Goal: Task Accomplishment & Management: Use online tool/utility

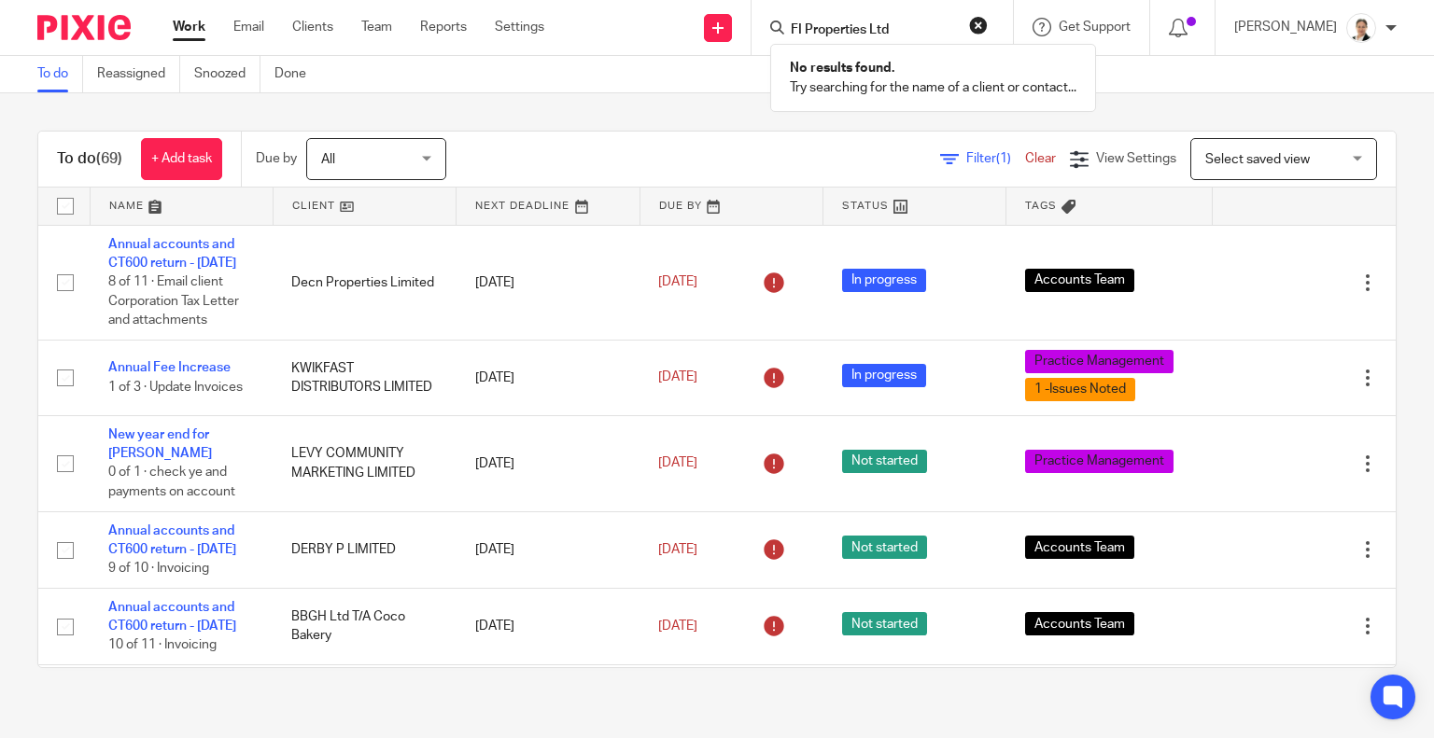
click at [987, 25] on button "reset" at bounding box center [978, 25] width 19 height 19
click at [966, 157] on span "Filter (1)" at bounding box center [995, 158] width 59 height 13
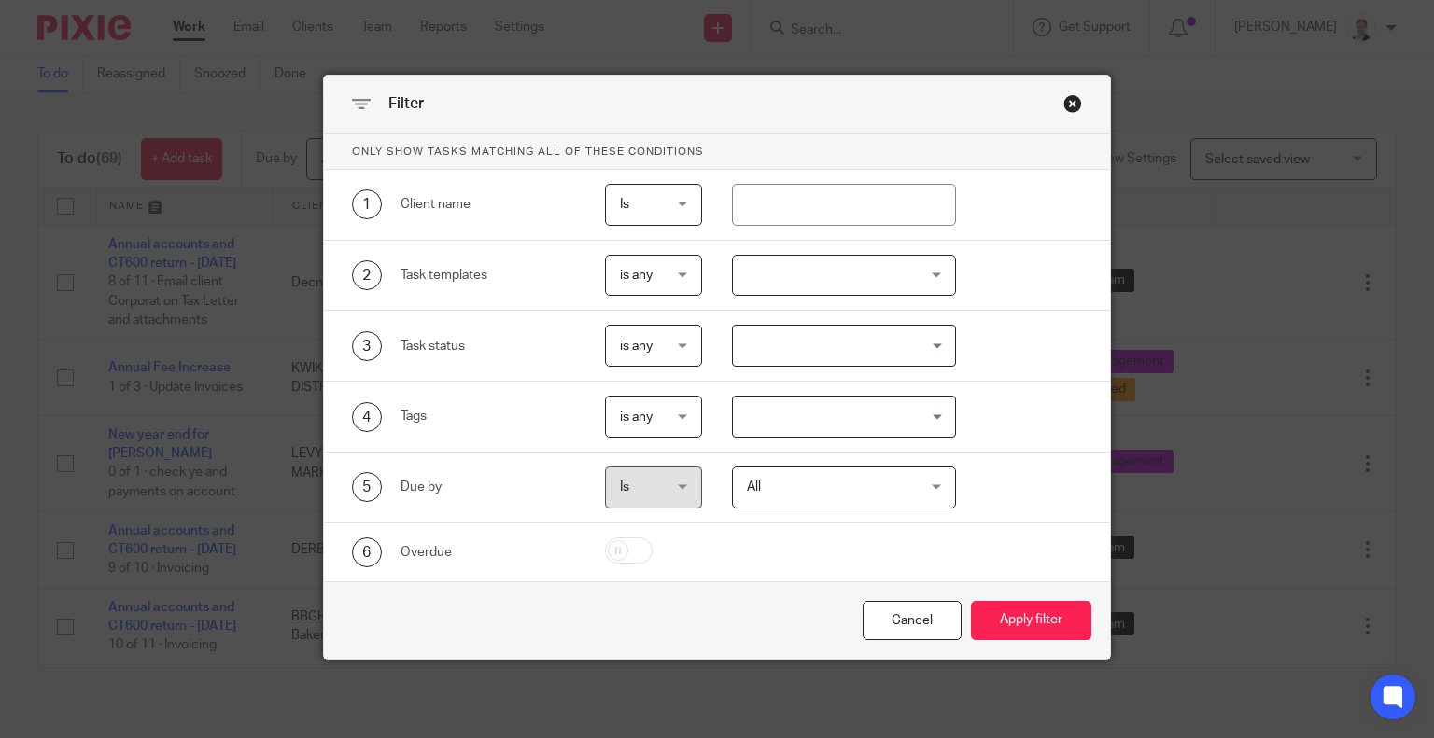
click at [749, 271] on div at bounding box center [844, 276] width 224 height 42
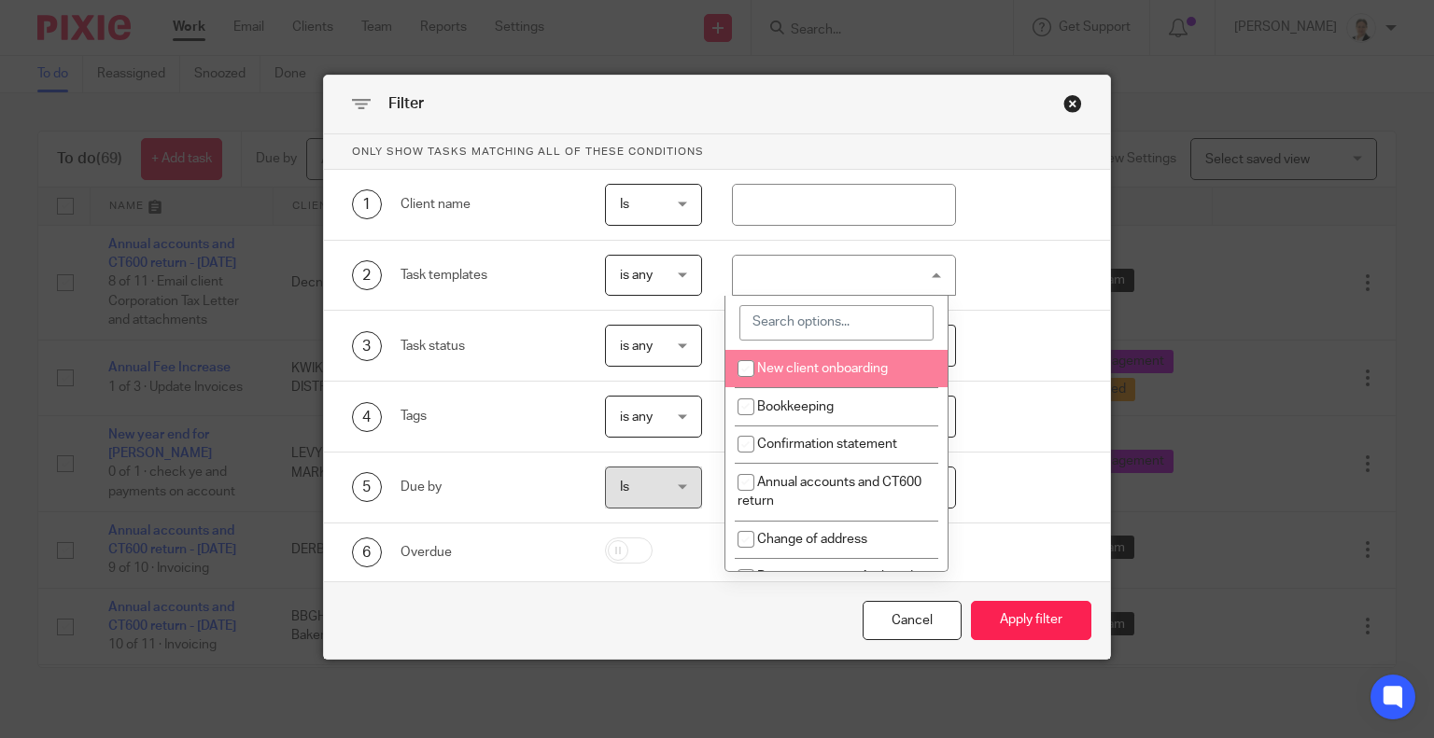
click at [777, 333] on input "search" at bounding box center [836, 322] width 194 height 35
type input "va"
click at [790, 361] on li "VAT - monthly" at bounding box center [836, 369] width 222 height 38
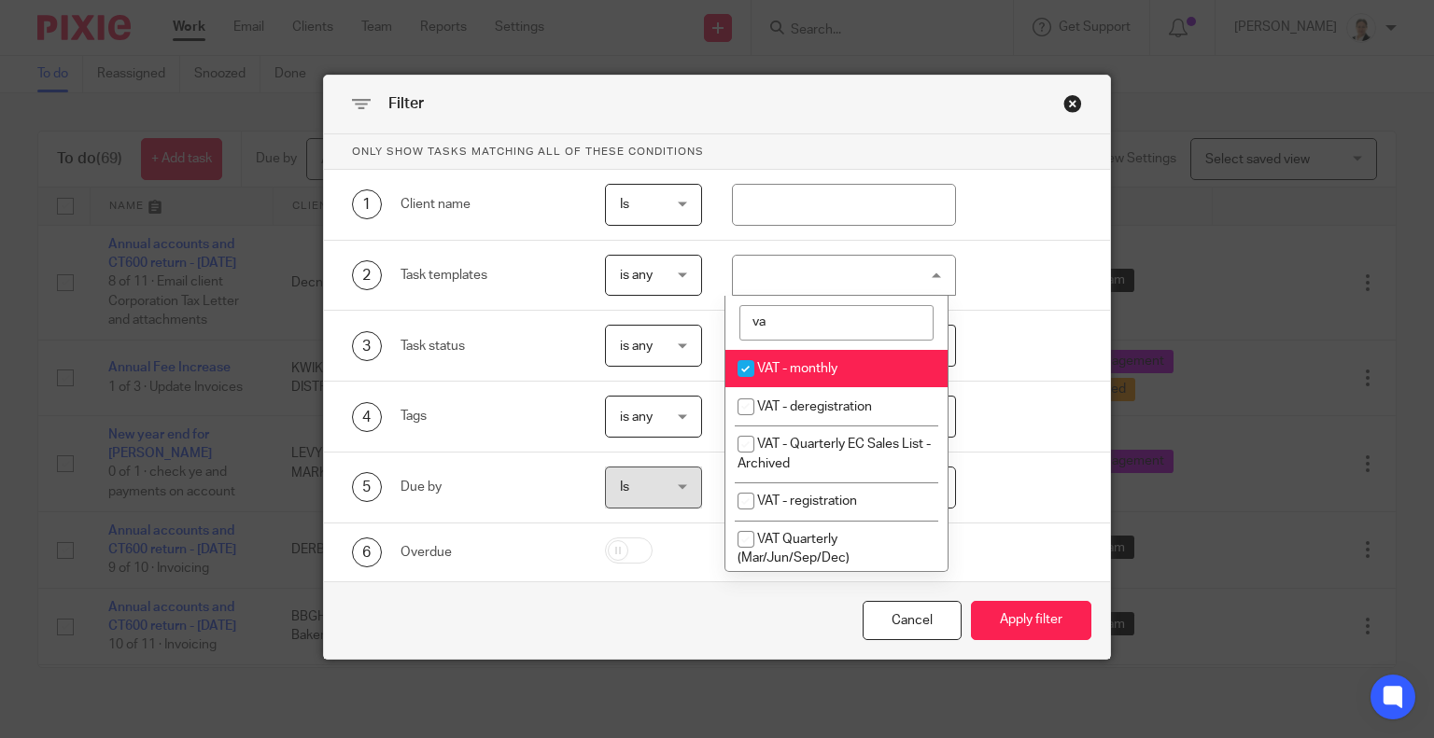
checkbox input "true"
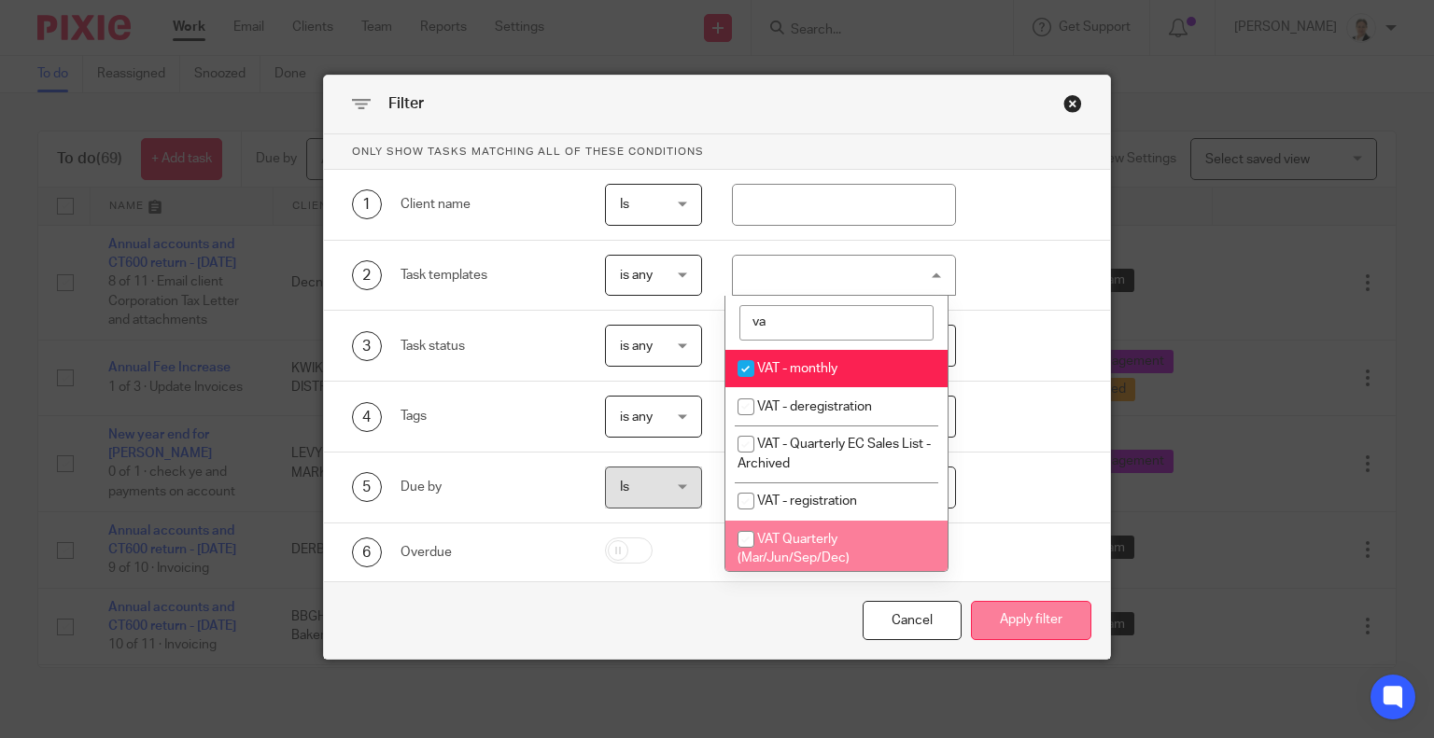
click at [1014, 629] on button "Apply filter" at bounding box center [1031, 621] width 120 height 40
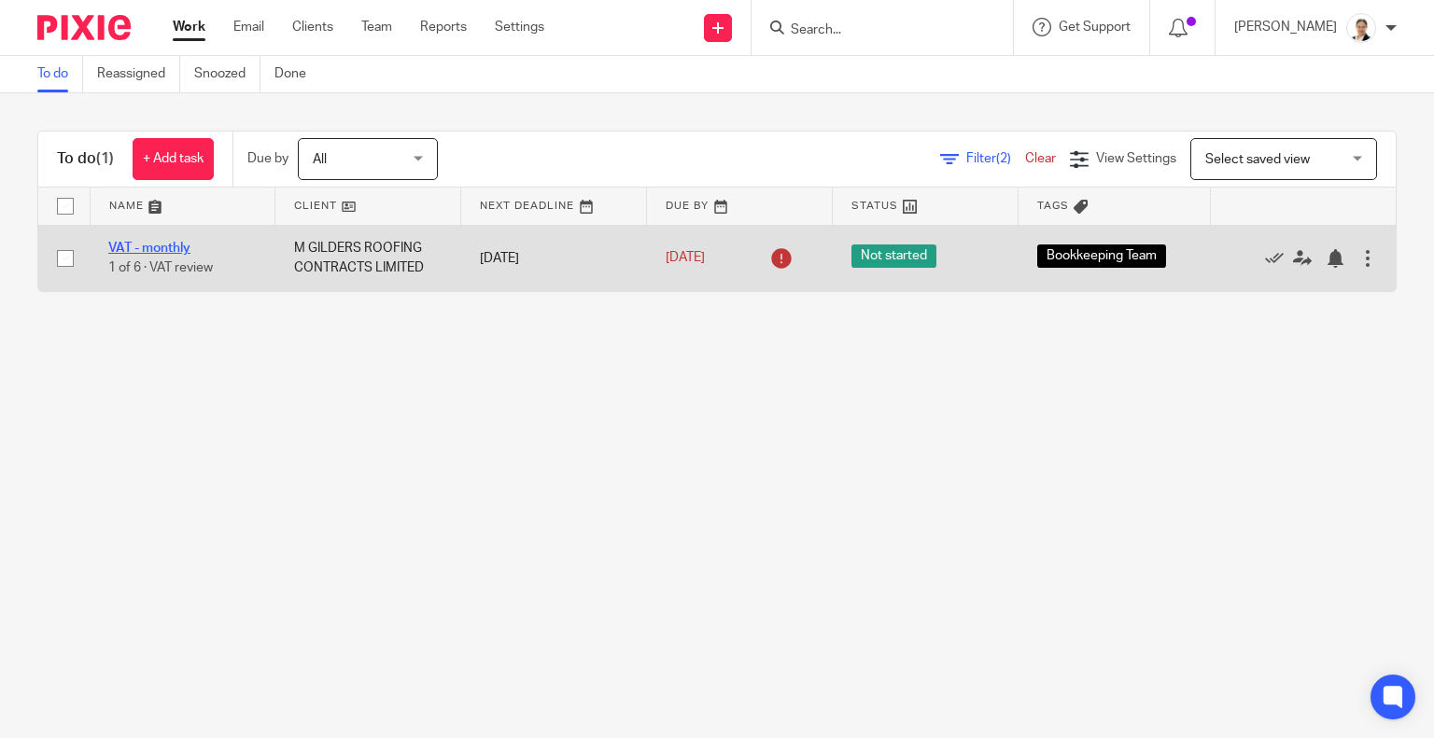
click at [164, 250] on link "VAT - monthly" at bounding box center [149, 248] width 82 height 13
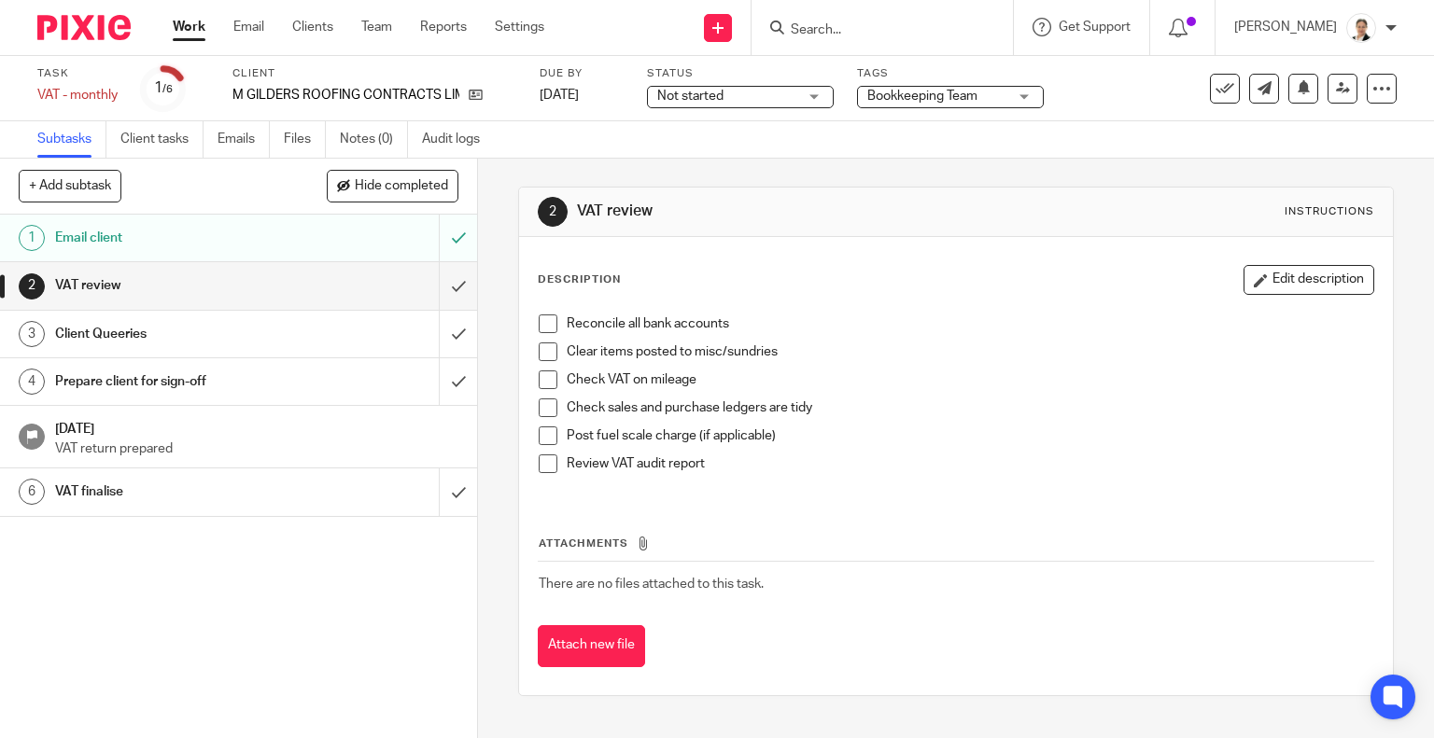
click at [545, 329] on span at bounding box center [548, 324] width 19 height 19
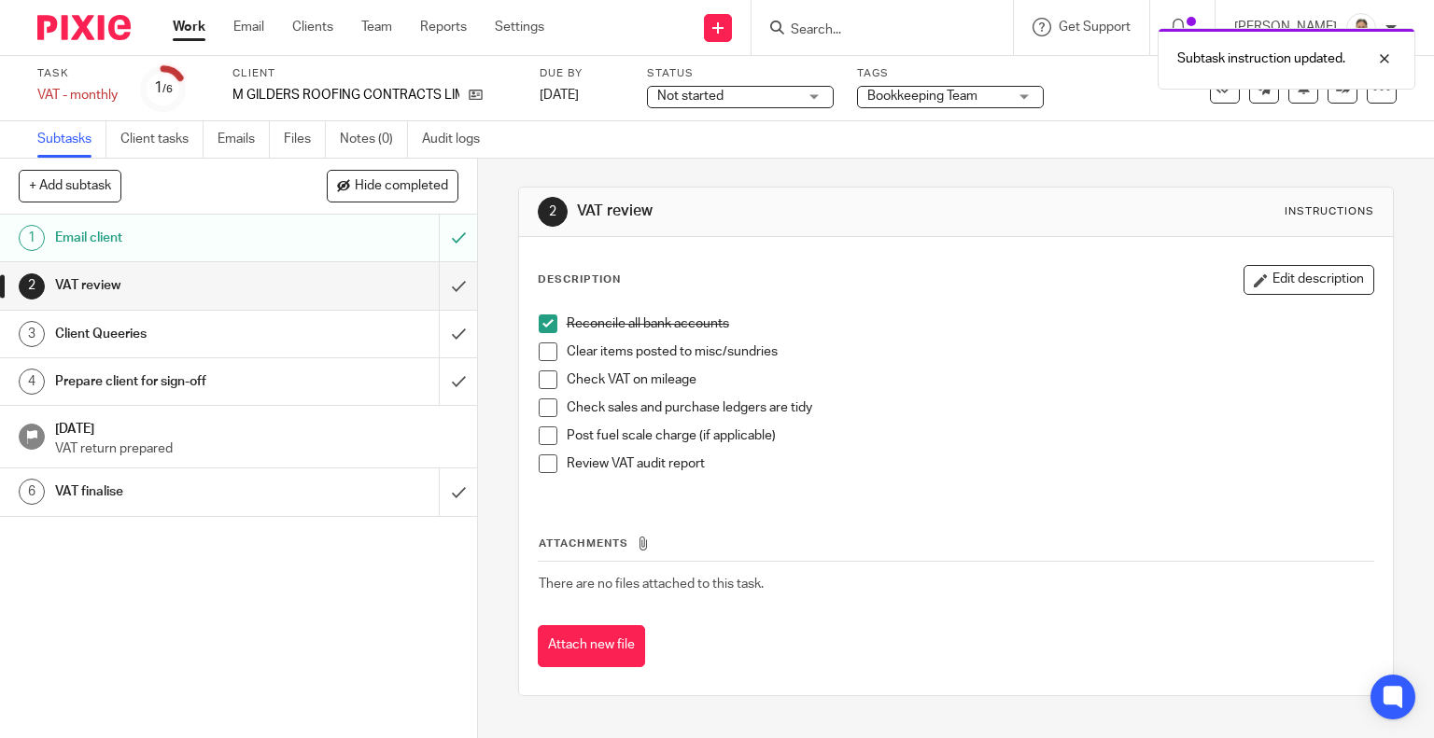
click at [541, 348] on span at bounding box center [548, 352] width 19 height 19
click at [539, 410] on span at bounding box center [548, 408] width 19 height 19
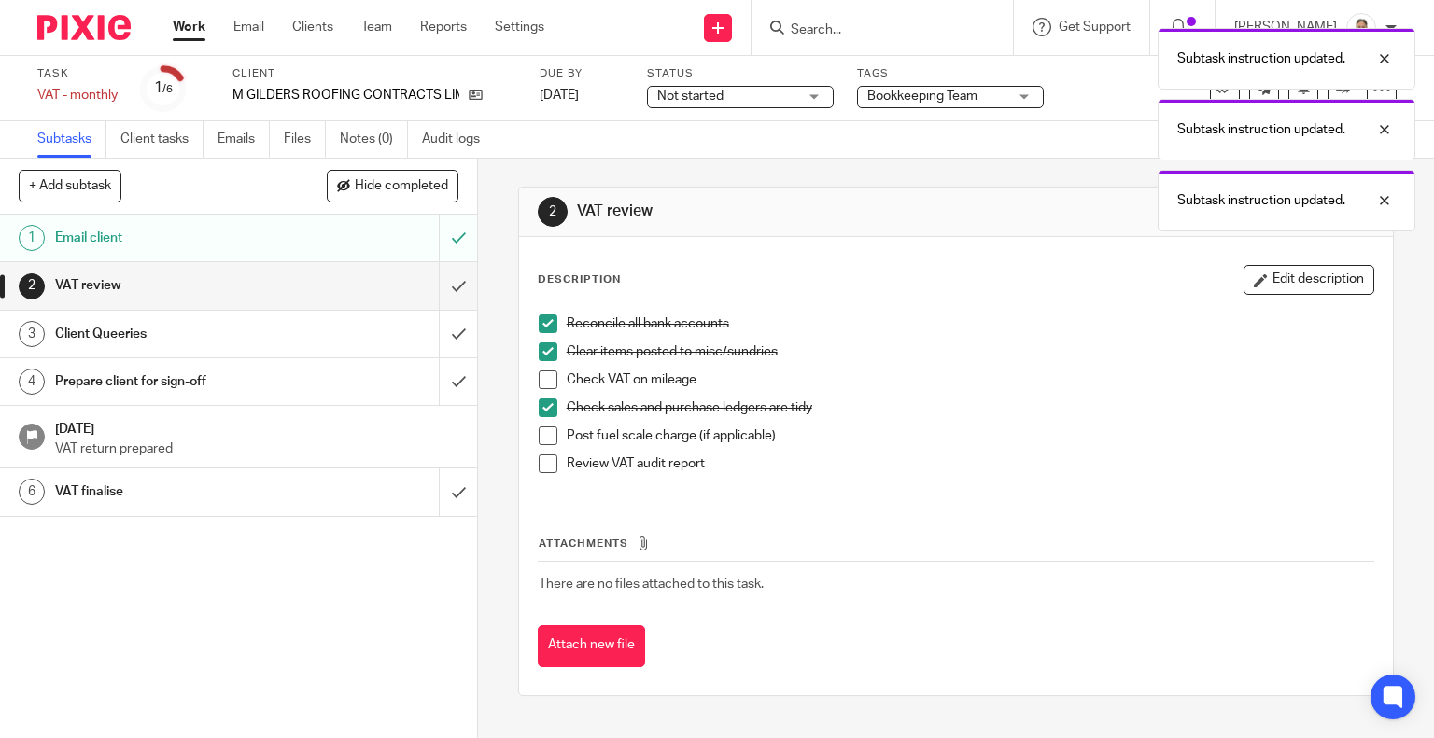
click at [539, 466] on span at bounding box center [548, 464] width 19 height 19
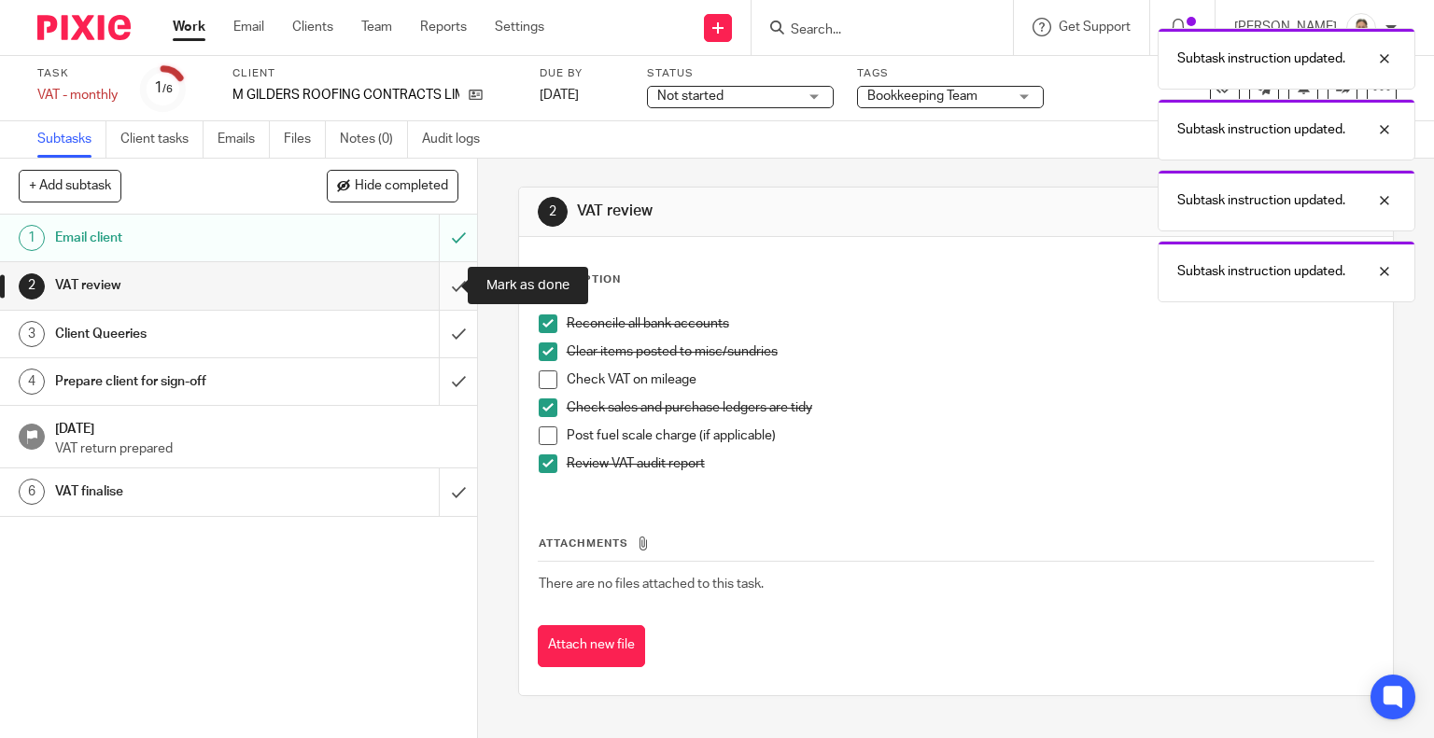
click at [433, 288] on input "submit" at bounding box center [238, 285] width 477 height 47
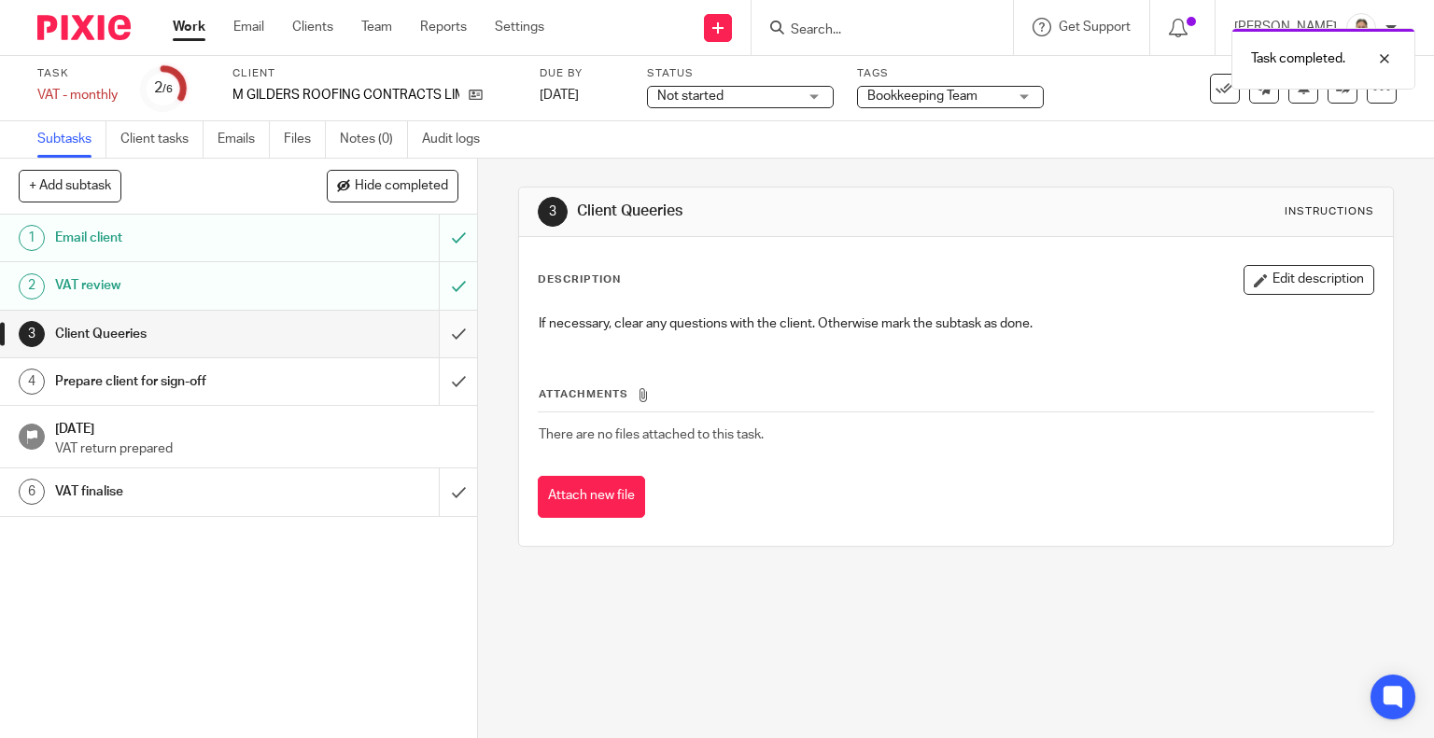
click at [441, 339] on input "submit" at bounding box center [238, 334] width 477 height 47
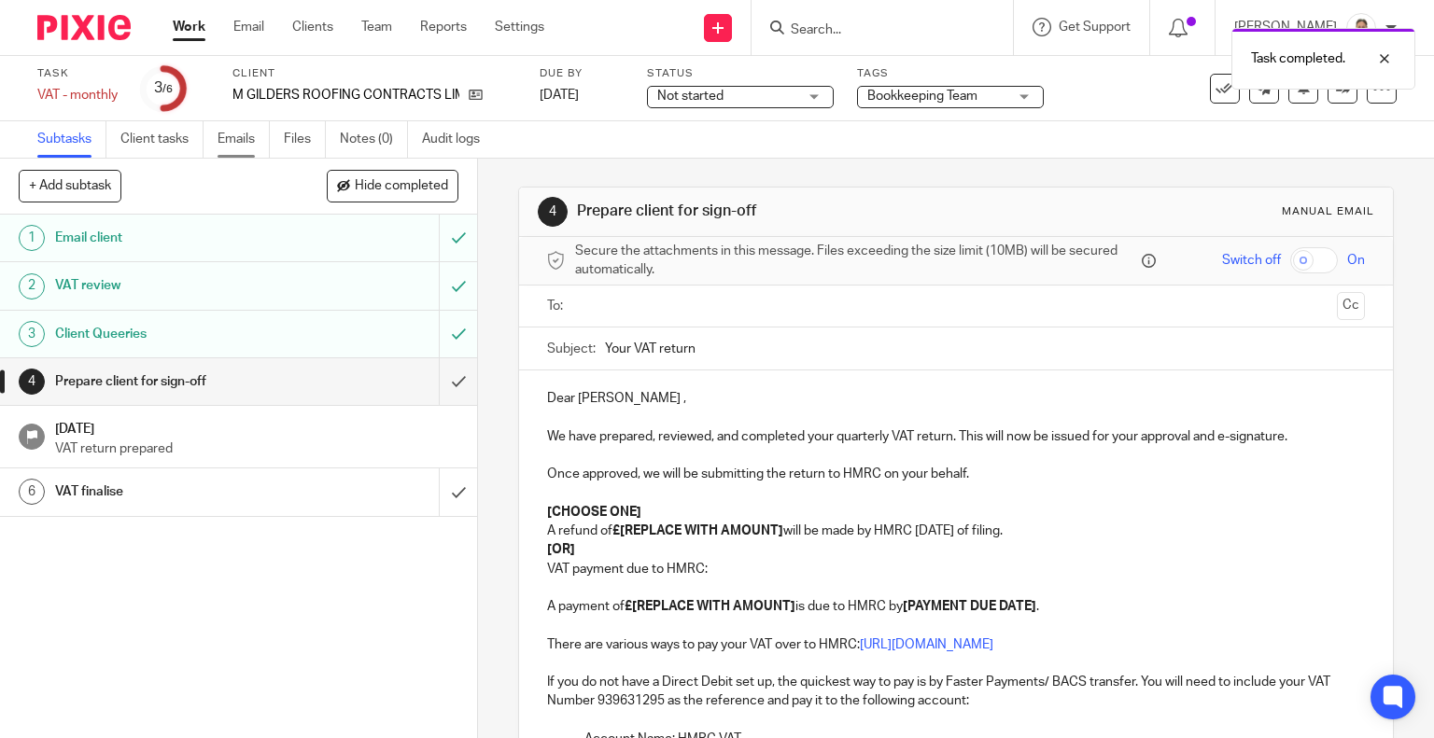
click at [242, 134] on link "Emails" at bounding box center [243, 139] width 52 height 36
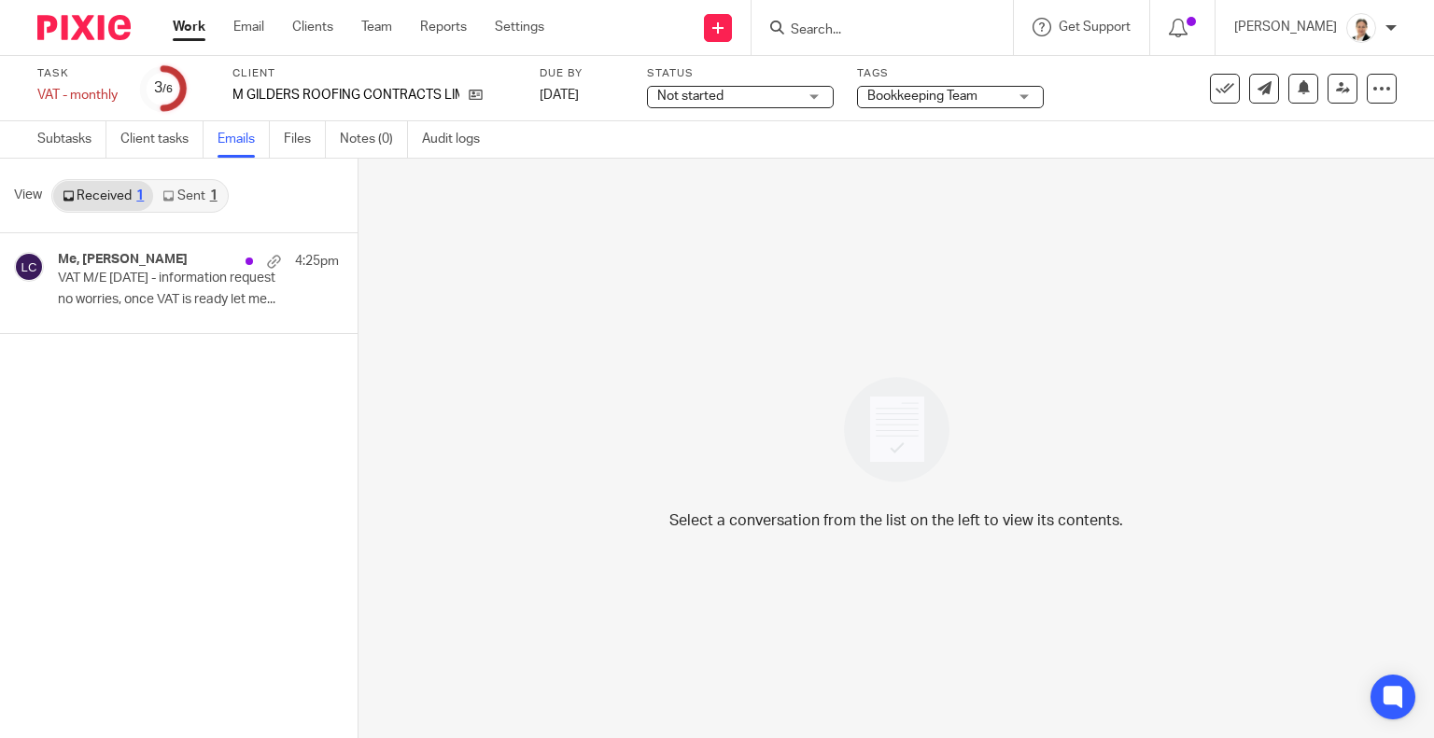
click at [186, 197] on link "Sent 1" at bounding box center [189, 196] width 73 height 30
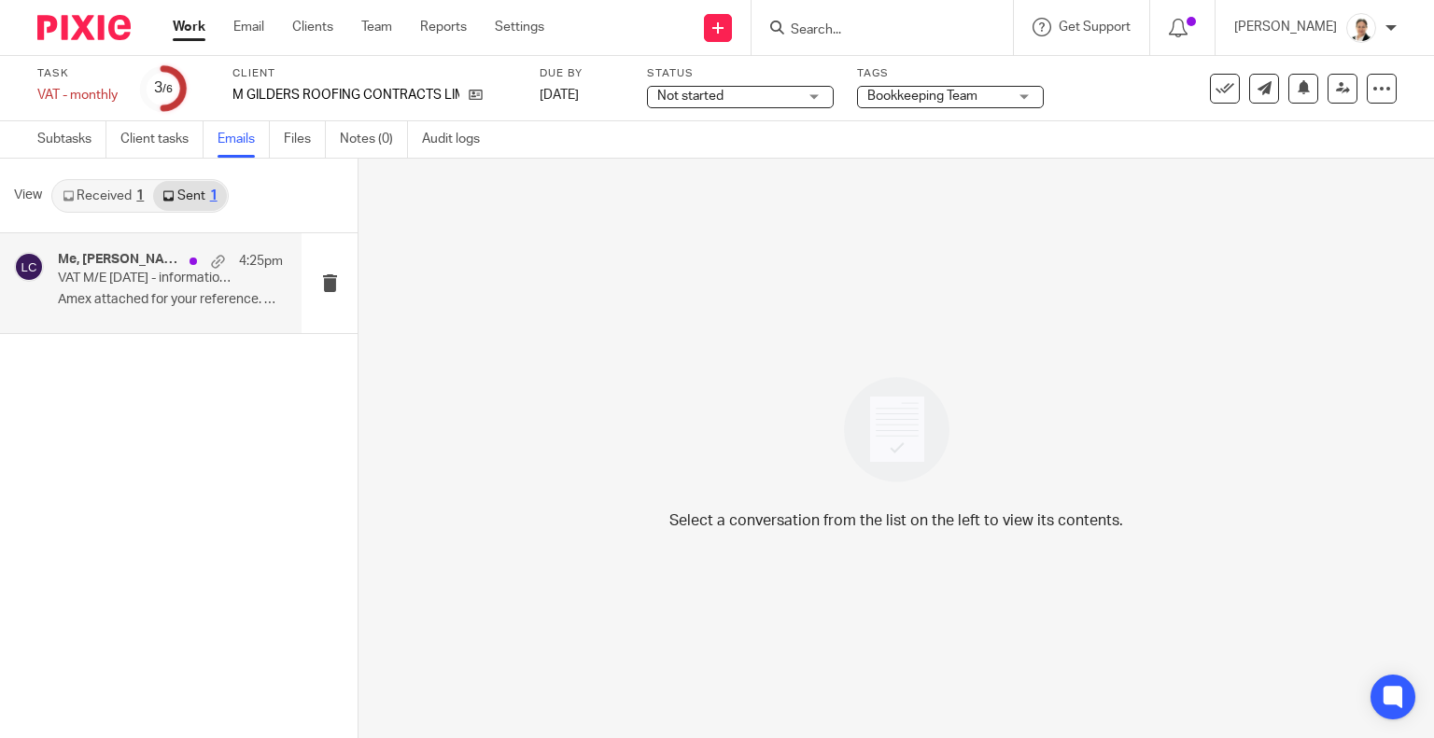
click at [179, 280] on p "VAT M/E 31 07 2025 - information request" at bounding box center [148, 279] width 180 height 16
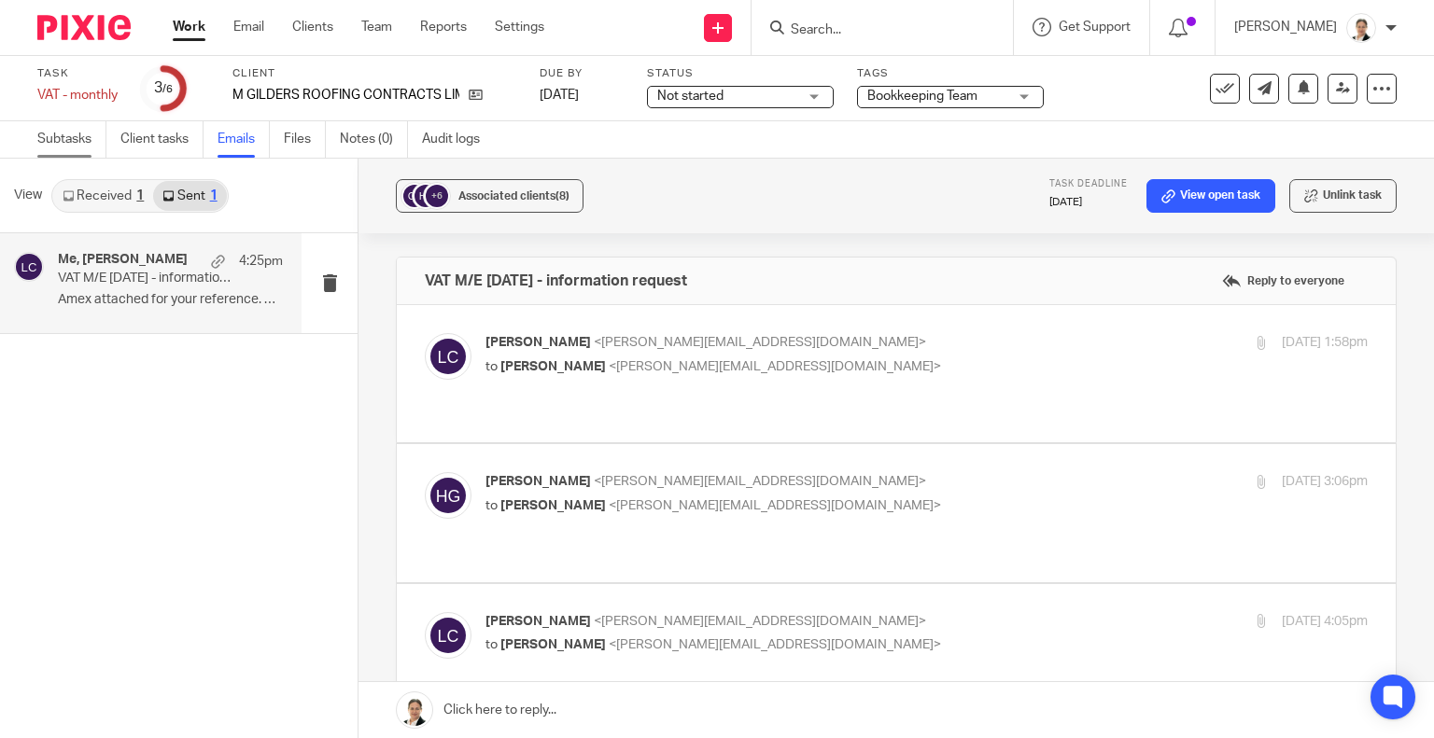
click at [78, 140] on link "Subtasks" at bounding box center [71, 139] width 69 height 36
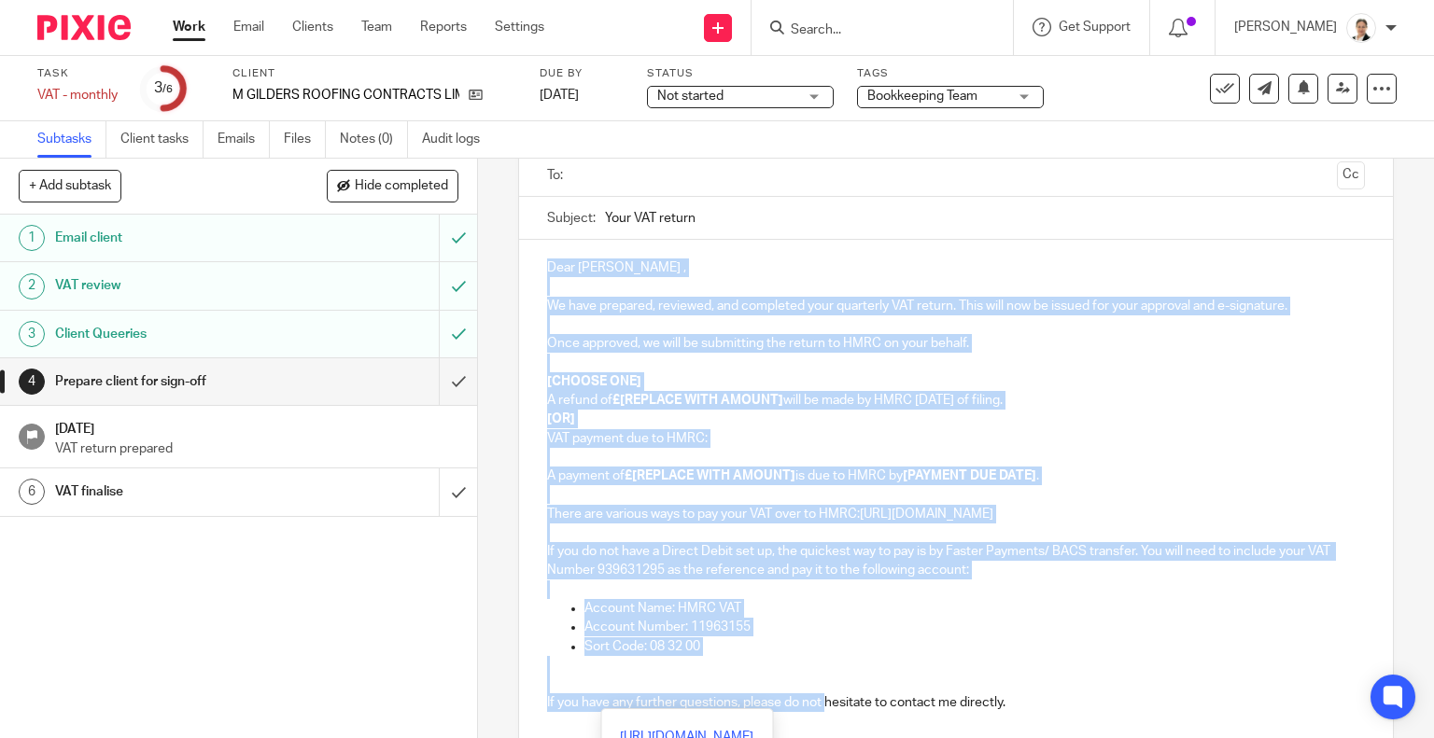
scroll to position [284, 0]
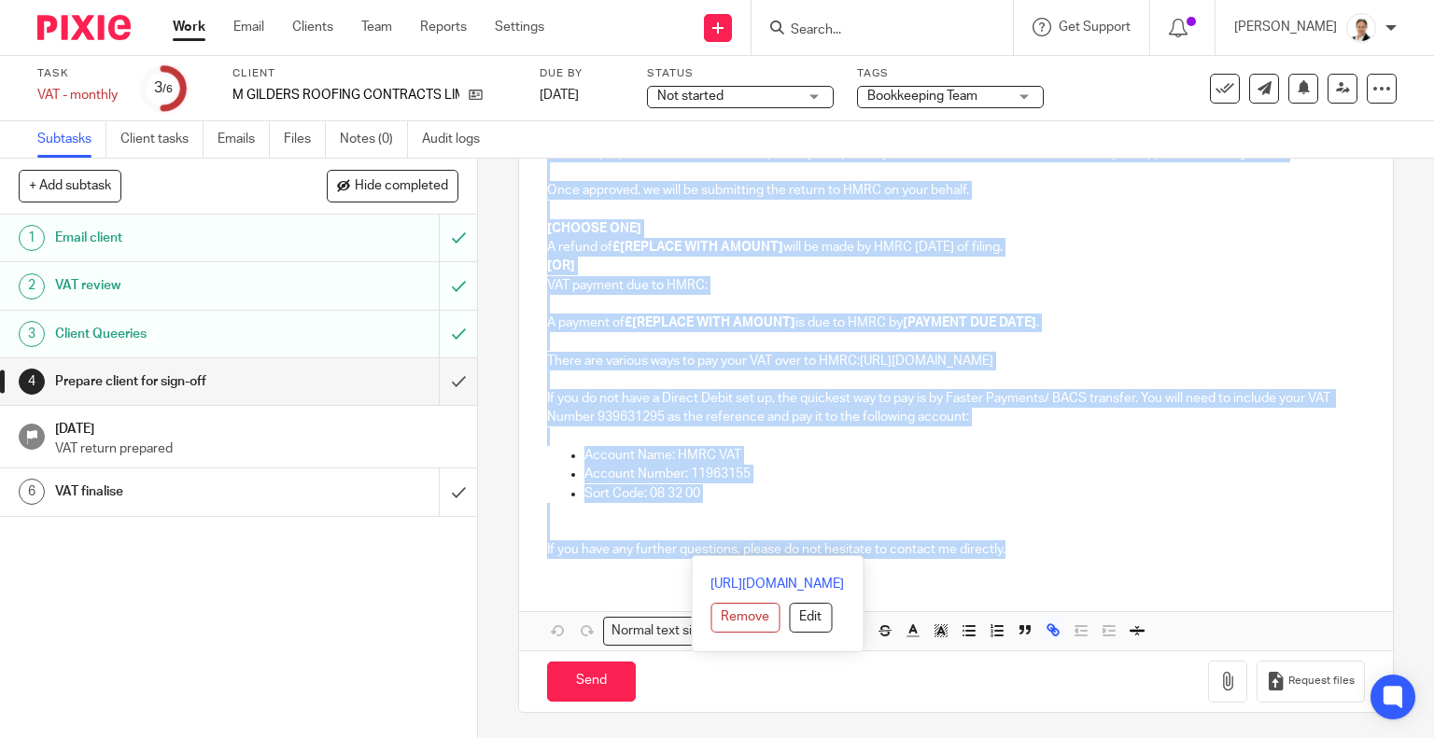
drag, startPoint x: 540, startPoint y: 395, endPoint x: 1090, endPoint y: 603, distance: 587.8
click at [1090, 603] on div "Dear [PERSON_NAME] , We have prepared, reviewed, and completed your quarterly V…" at bounding box center [956, 369] width 875 height 564
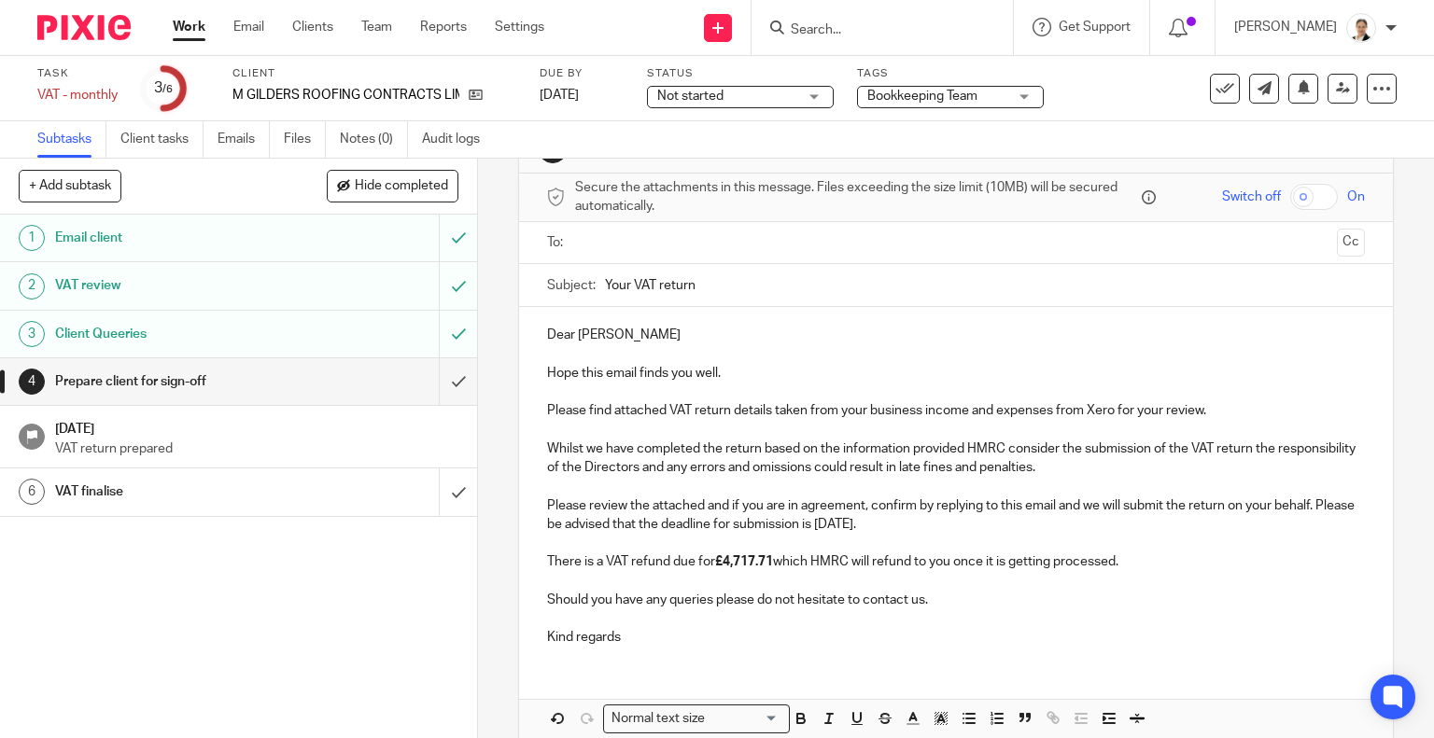
scroll to position [0, 0]
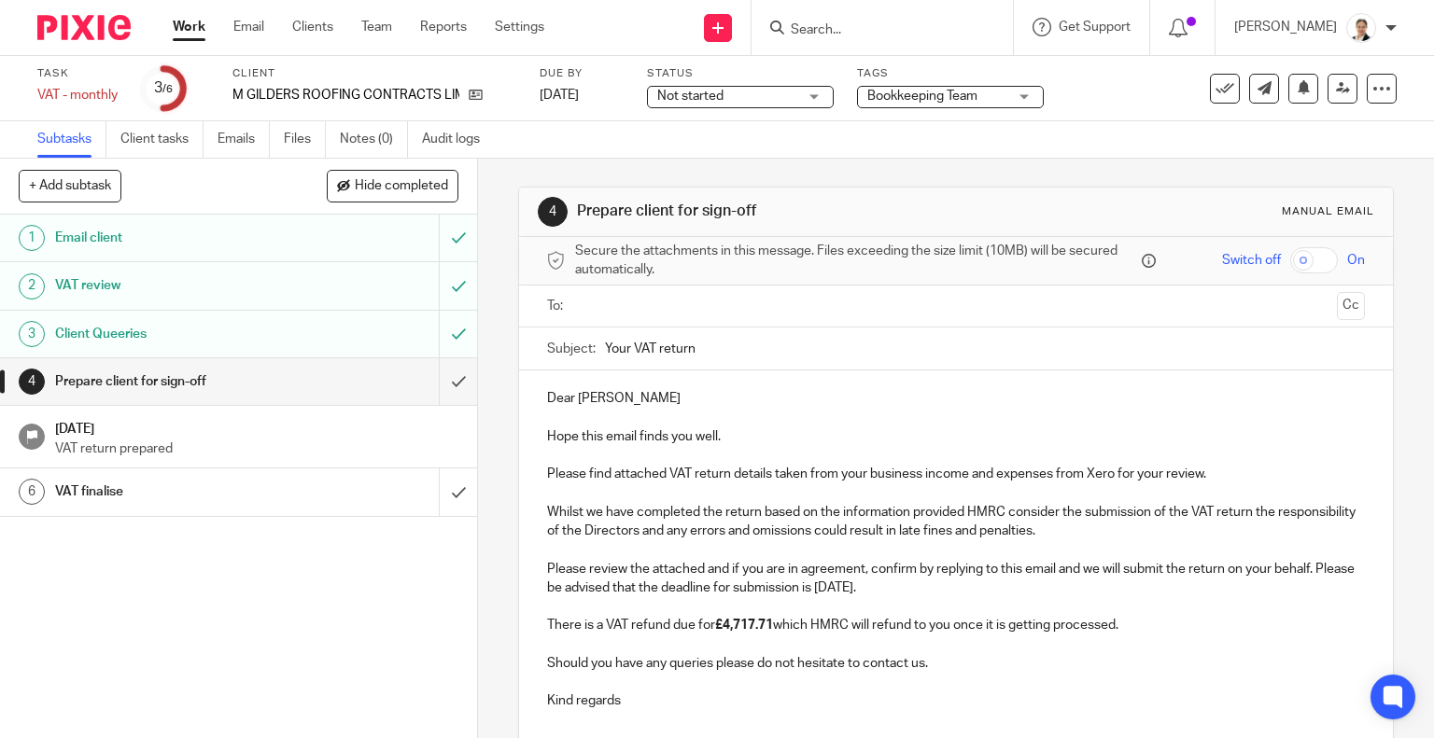
drag, startPoint x: 600, startPoint y: 167, endPoint x: 738, endPoint y: 343, distance: 224.1
click at [738, 343] on input "Your VAT return" at bounding box center [985, 349] width 761 height 42
paste input "VAT M/E [DATE] - review and approval"
drag, startPoint x: 682, startPoint y: 348, endPoint x: 661, endPoint y: 347, distance: 21.5
click at [661, 347] on input "VAT M/E [DATE] - review and approval" at bounding box center [985, 349] width 761 height 42
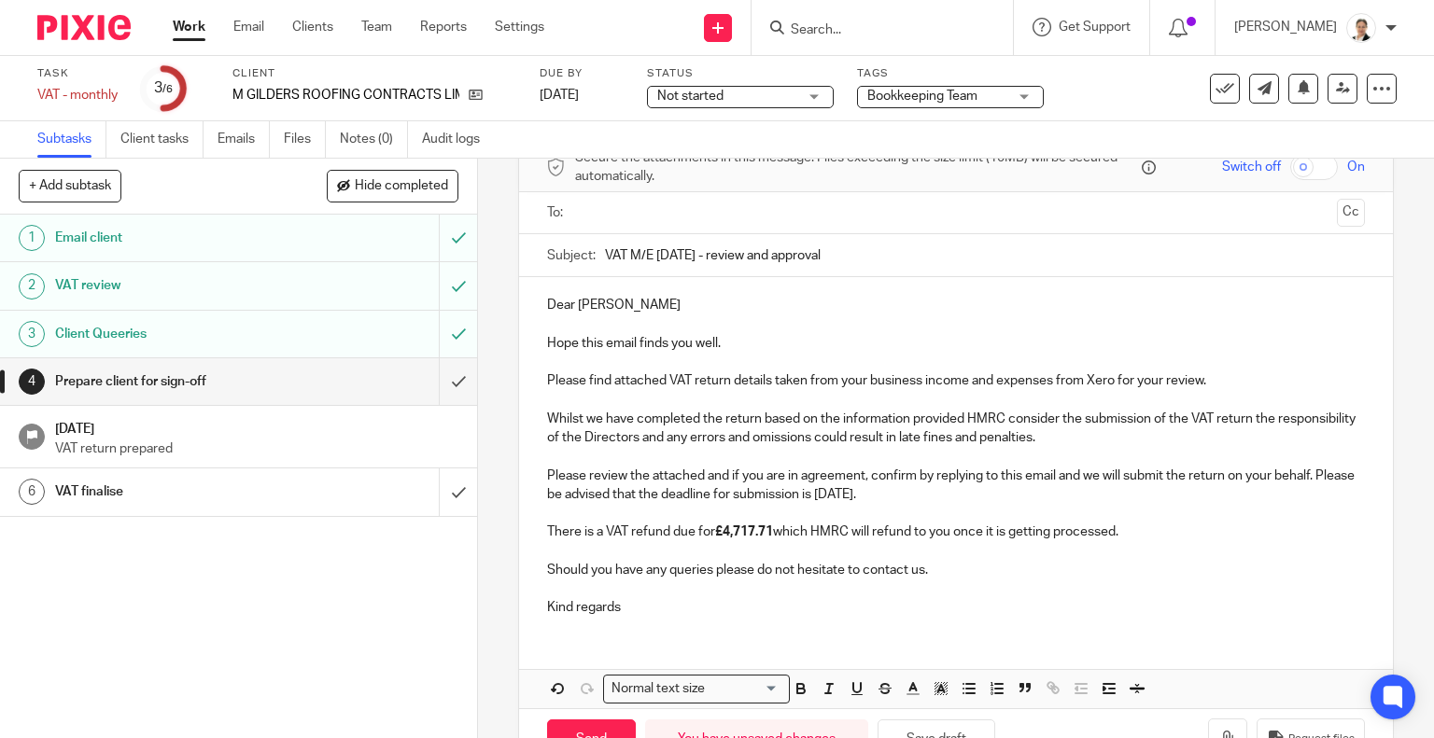
scroll to position [177, 0]
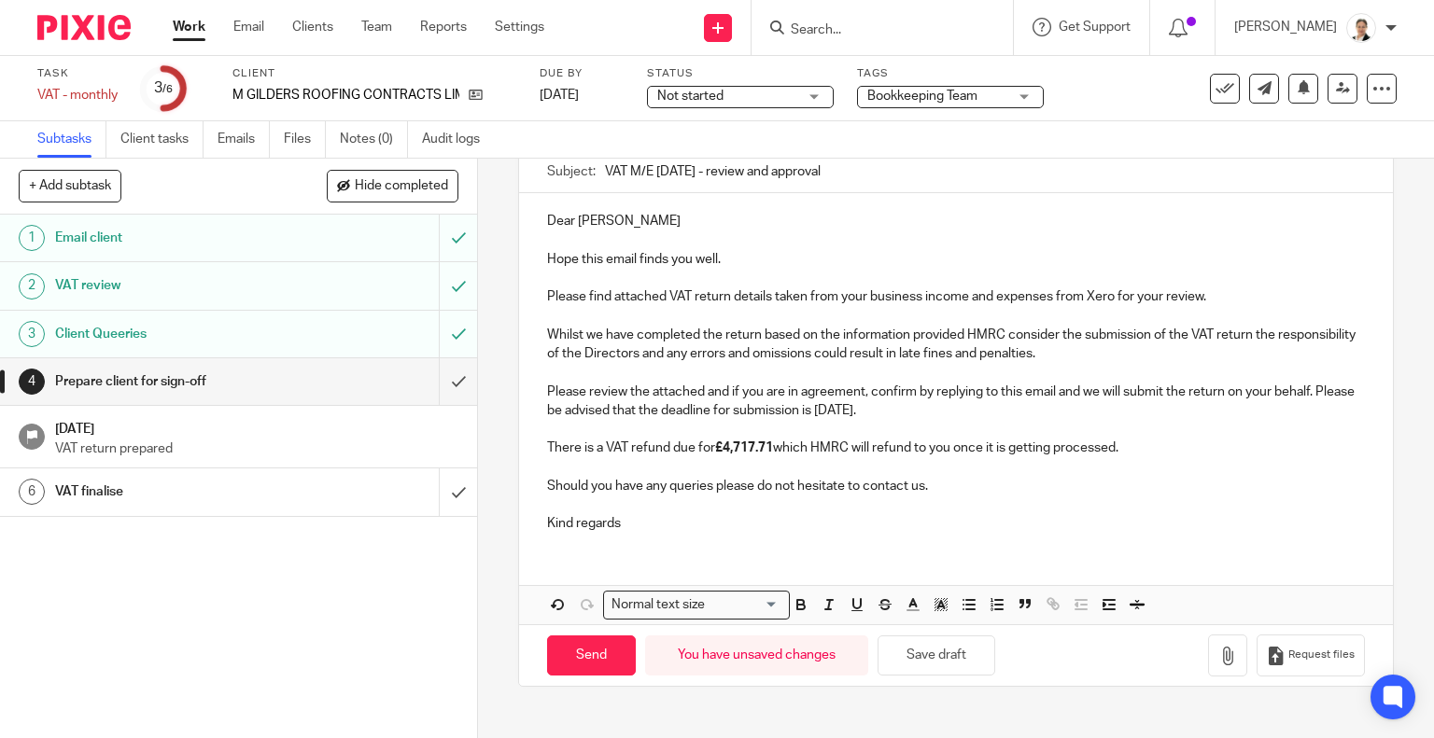
type input "VAT M/E 31 07 2025 - review and approval"
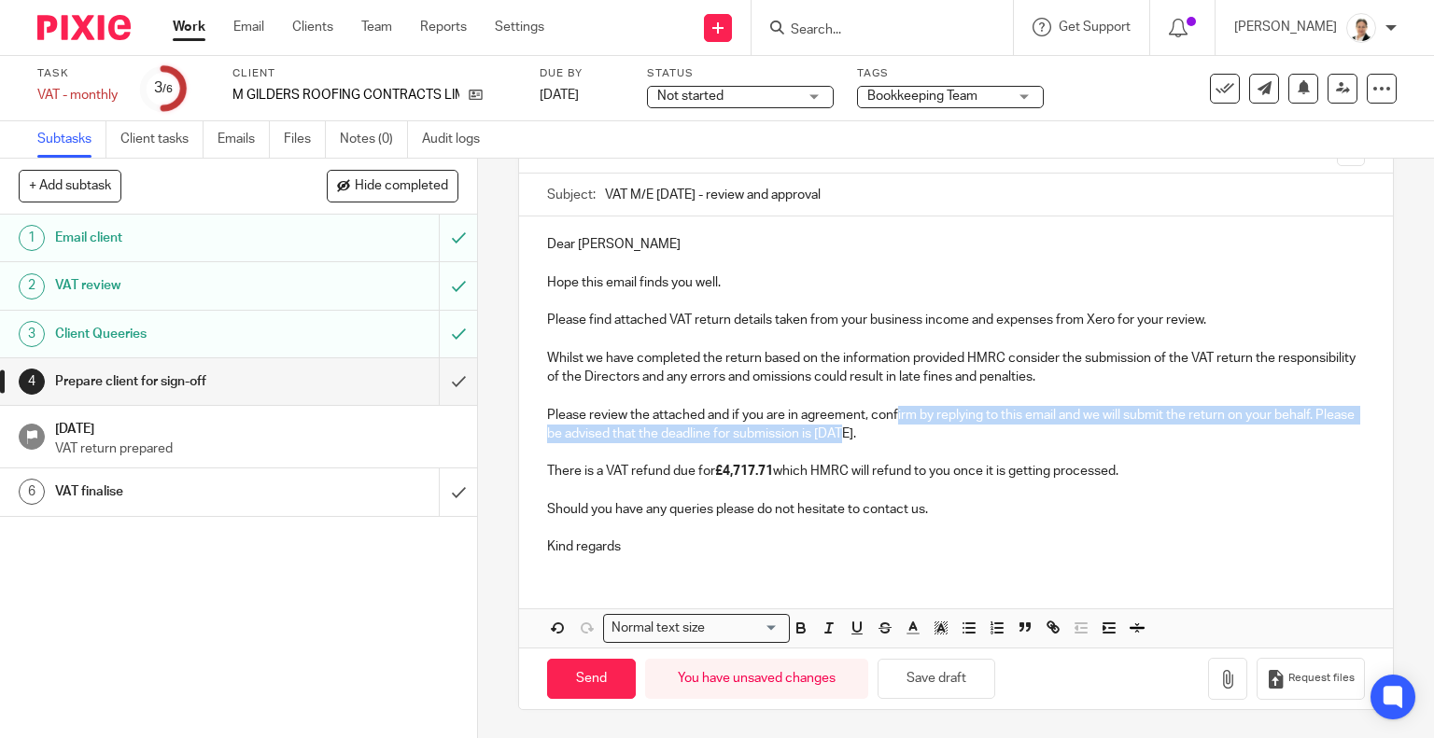
scroll to position [150, 0]
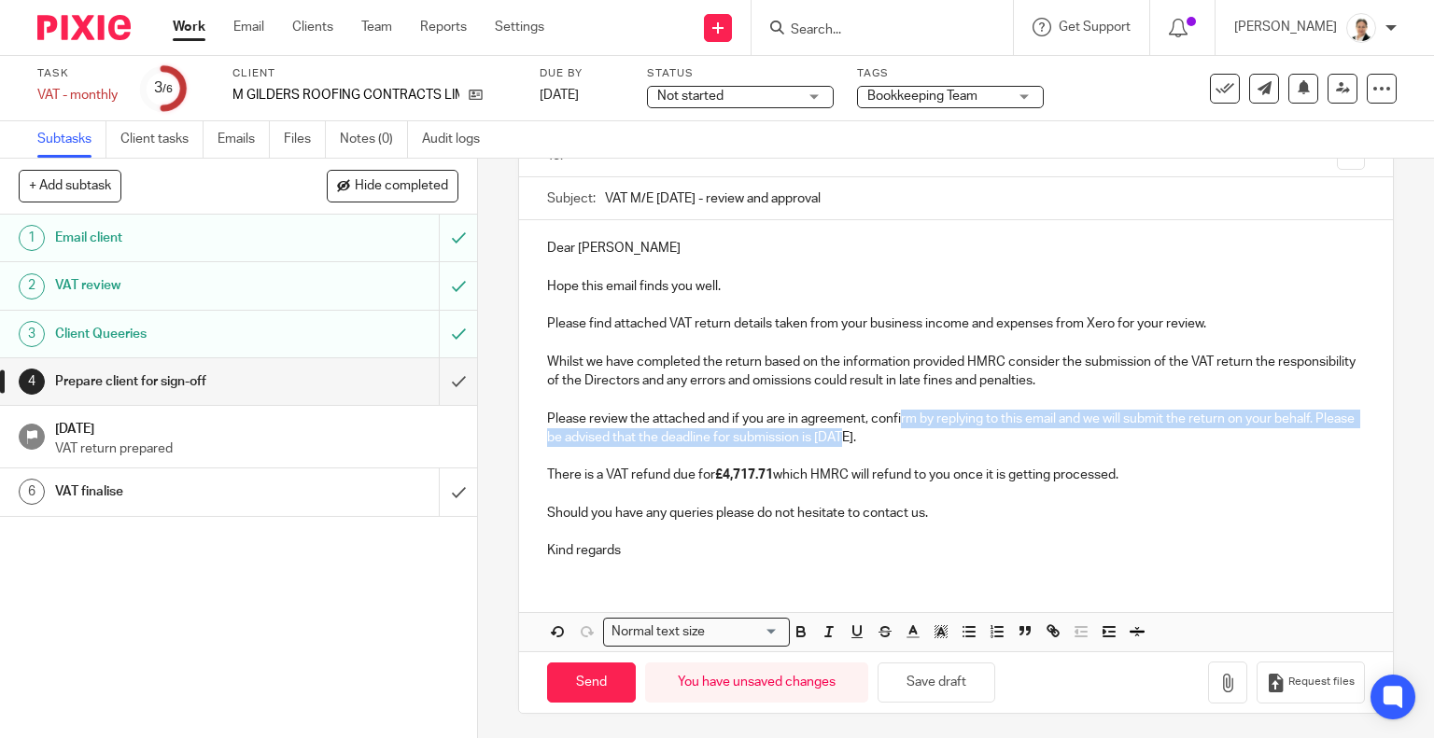
drag, startPoint x: 876, startPoint y: 411, endPoint x: 896, endPoint y: 409, distance: 19.7
click at [896, 410] on p "Please review the attached and if you are in agreement, confirm by replying to …" at bounding box center [956, 429] width 819 height 38
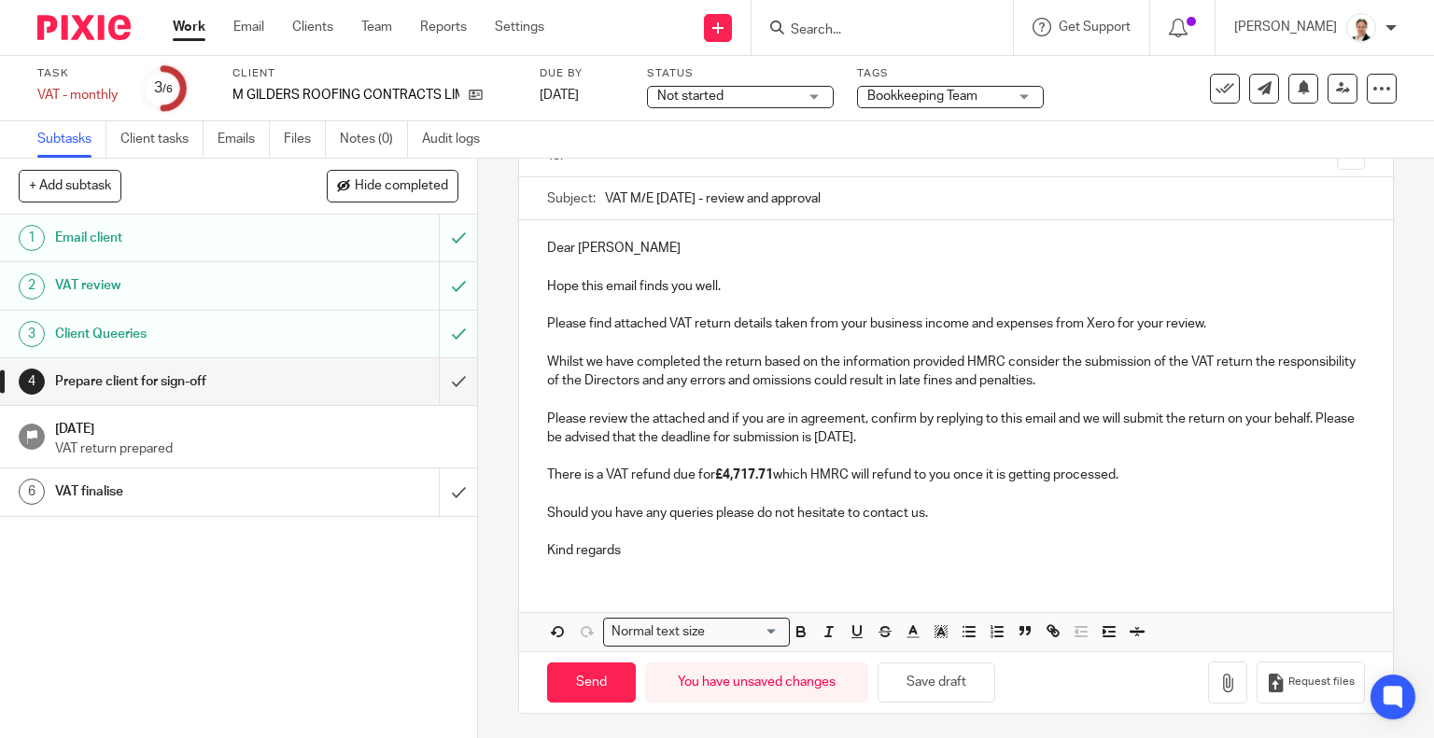
click at [891, 412] on p "Please review the attached and if you are in agreement, confirm by replying to …" at bounding box center [956, 429] width 819 height 38
click at [862, 436] on p "Please review the attached and if you are in agreement, confirm by replying to …" at bounding box center [956, 429] width 819 height 38
drag, startPoint x: 874, startPoint y: 439, endPoint x: 919, endPoint y: 442, distance: 45.9
click at [919, 442] on p "Please review the attached and if you are in agreement, confirm by replying to …" at bounding box center [956, 429] width 819 height 38
drag, startPoint x: 722, startPoint y: 470, endPoint x: 769, endPoint y: 479, distance: 47.4
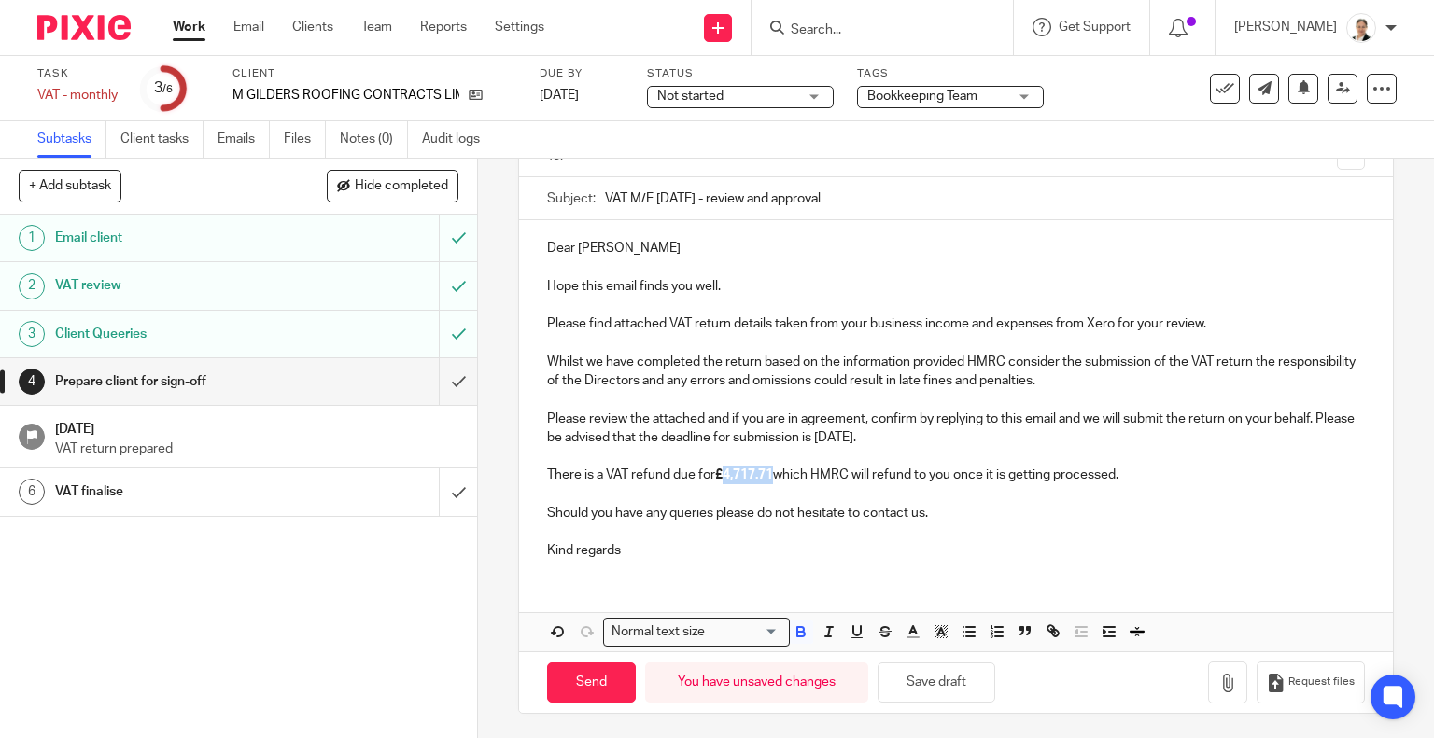
click at [769, 479] on strong "£4,717.71" at bounding box center [744, 475] width 58 height 13
drag, startPoint x: 778, startPoint y: 469, endPoint x: 721, endPoint y: 470, distance: 57.9
click at [721, 470] on p "There is a VAT refund due for £ 13,920.45 which HMRC will refund to you once it…" at bounding box center [956, 475] width 819 height 19
click at [721, 494] on p at bounding box center [956, 494] width 819 height 19
click at [960, 674] on button "Save draft" at bounding box center [936, 683] width 118 height 40
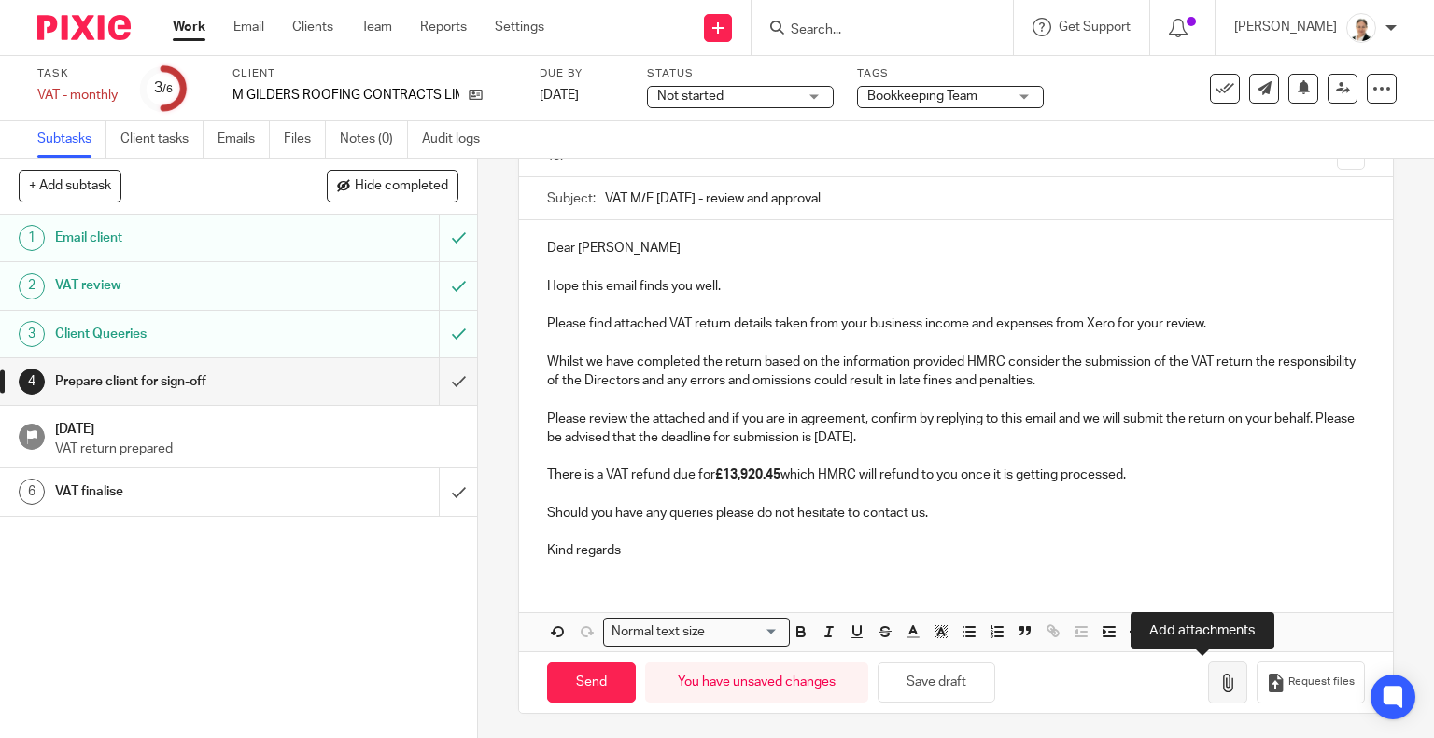
click at [1212, 676] on button "button" at bounding box center [1227, 683] width 39 height 42
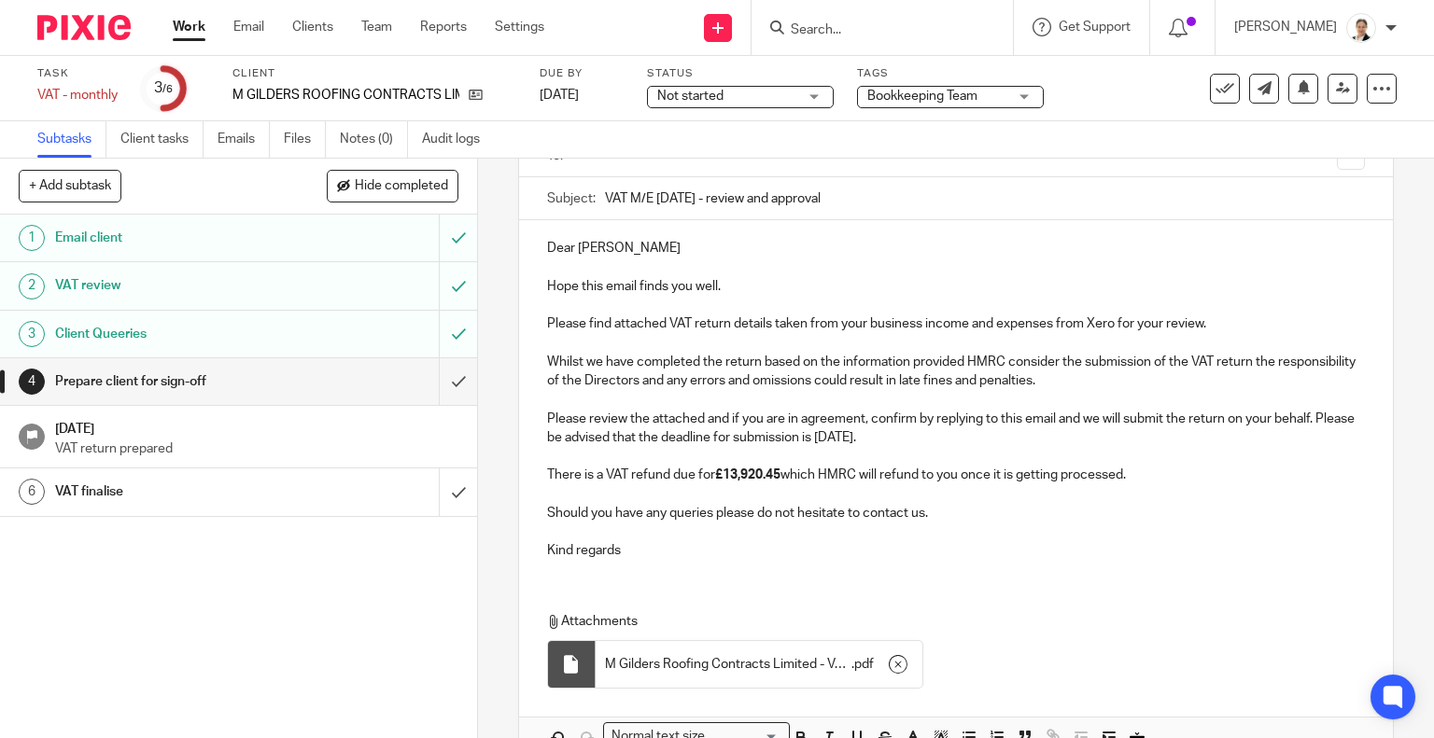
click at [1108, 570] on div "Dear Harry Hope this email finds you well. Please find attached VAT return deta…" at bounding box center [956, 397] width 875 height 355
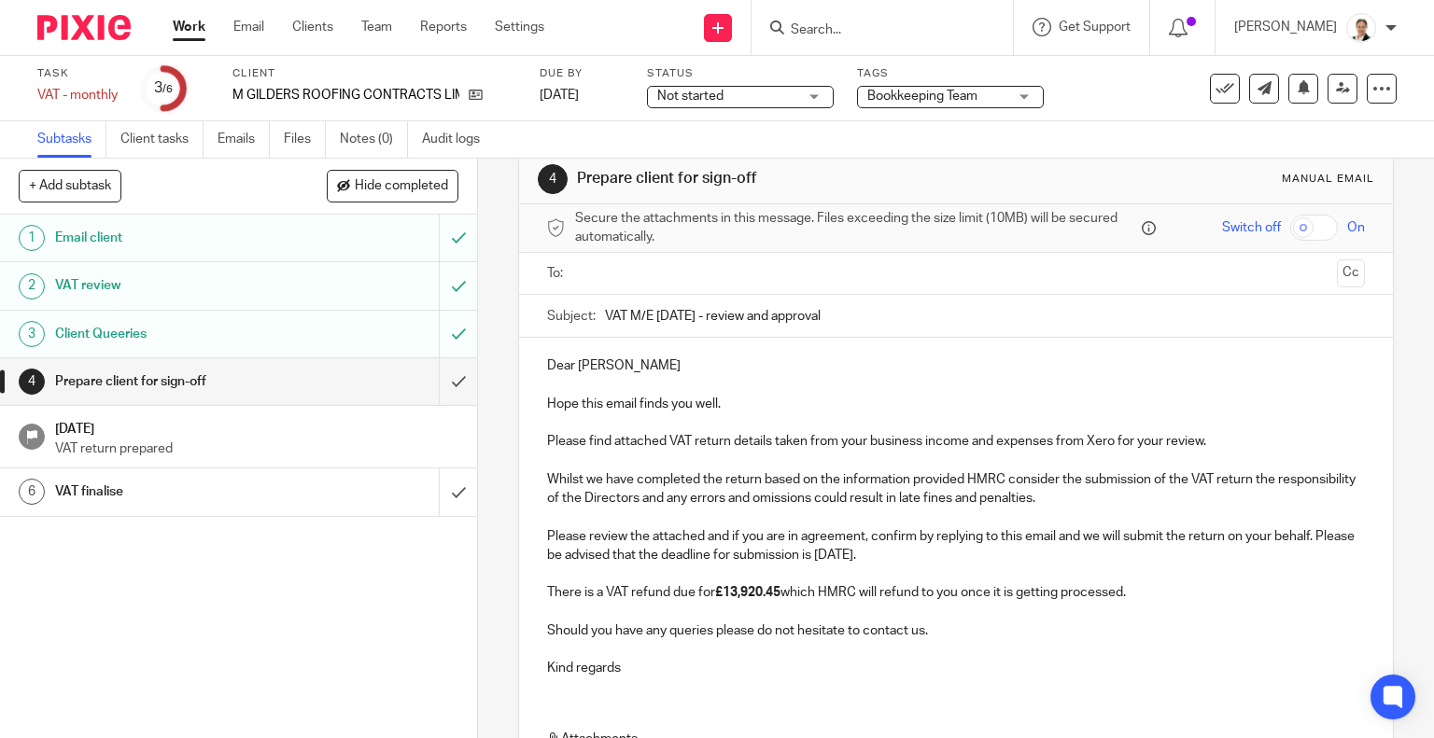
scroll to position [0, 0]
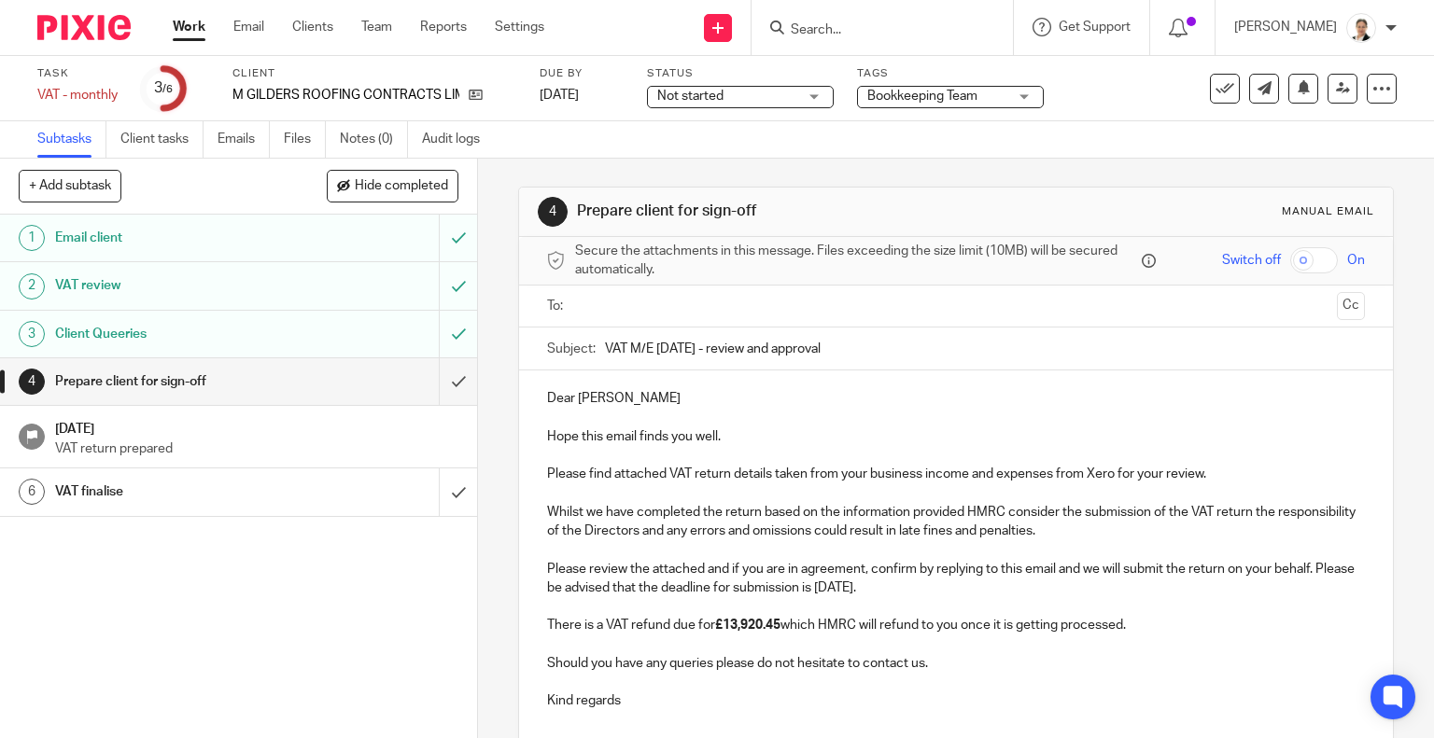
click at [669, 307] on input "text" at bounding box center [955, 306] width 748 height 21
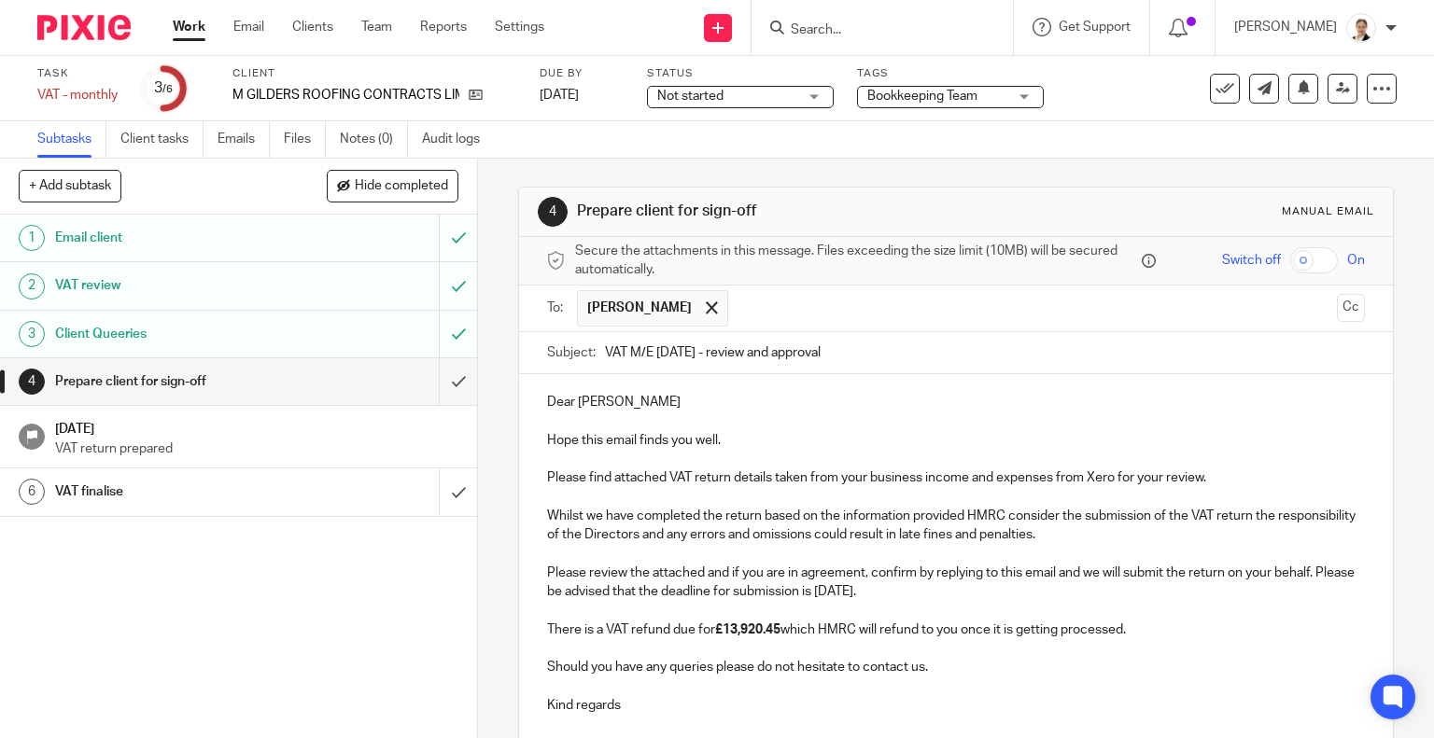
click at [1035, 652] on p at bounding box center [956, 648] width 819 height 19
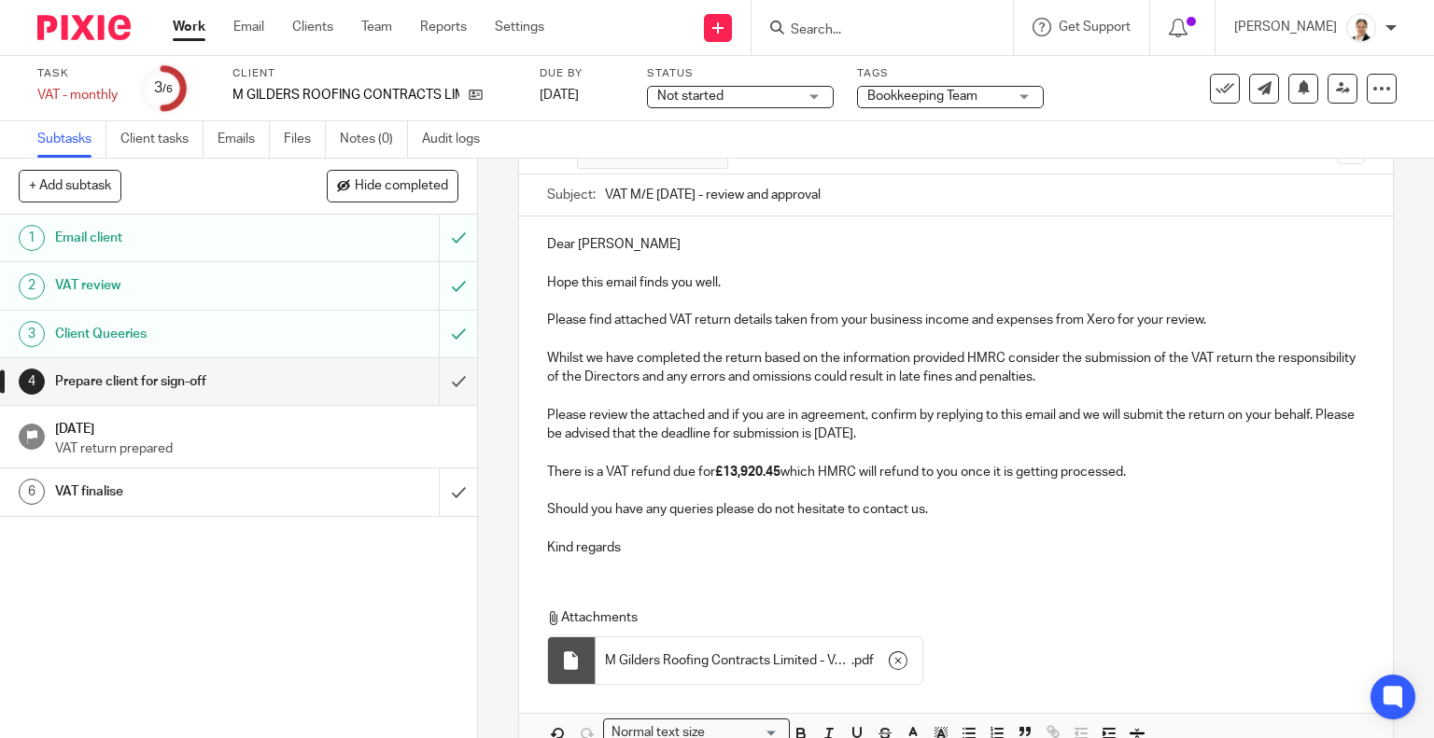
scroll to position [259, 0]
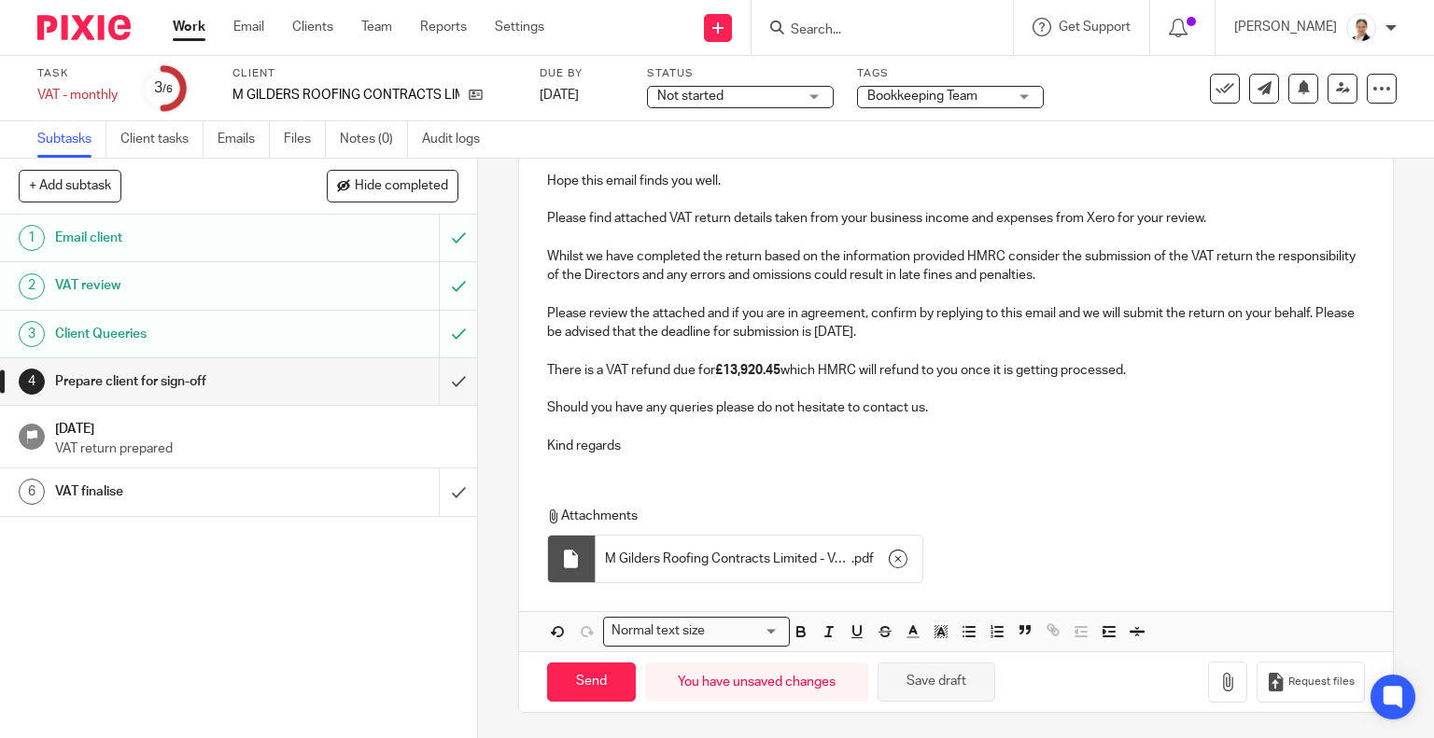
click at [934, 675] on button "Save draft" at bounding box center [936, 683] width 118 height 40
click at [564, 683] on input "Send" at bounding box center [591, 683] width 89 height 40
type input "Sent"
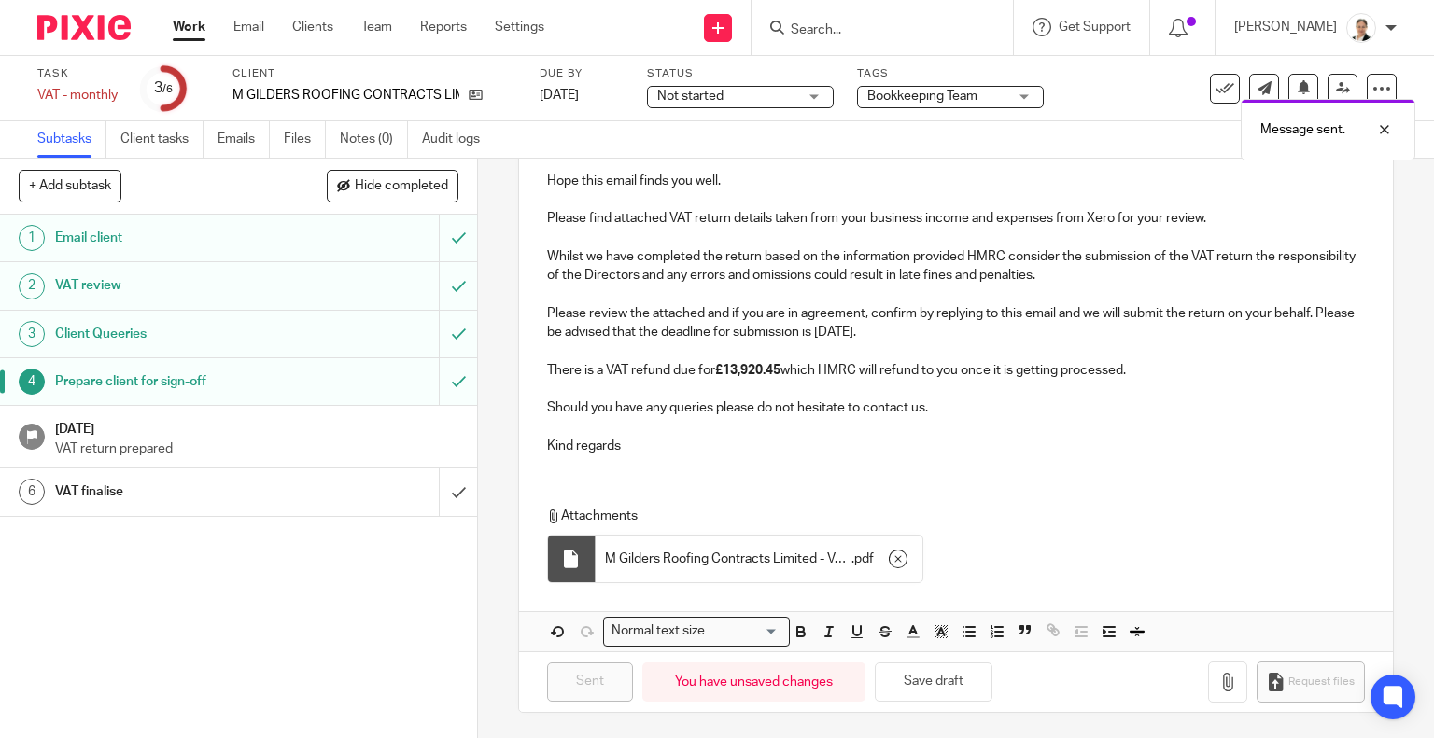
click at [795, 96] on div "Draft saved. Message sent." at bounding box center [1066, 90] width 698 height 142
click at [795, 96] on span "Not started" at bounding box center [727, 97] width 140 height 20
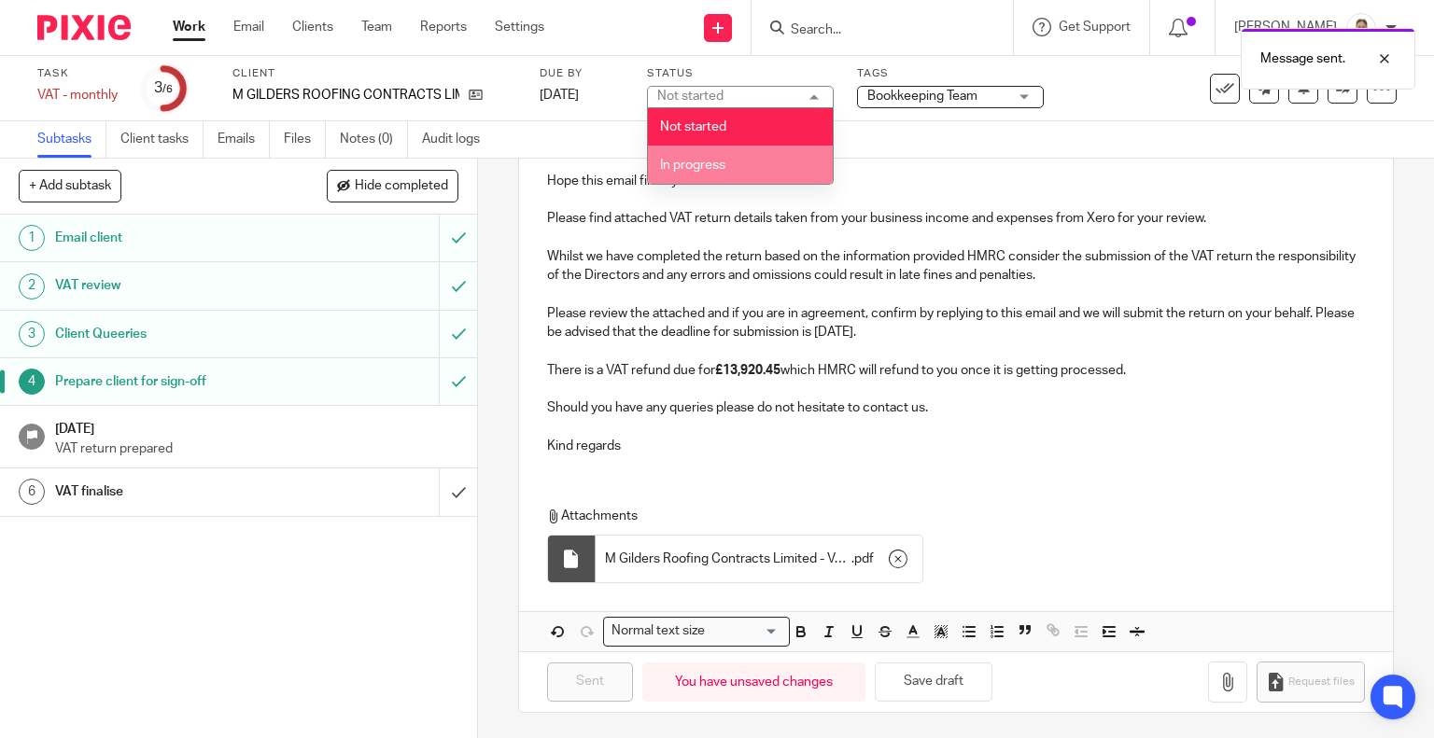
click at [725, 159] on li "In progress" at bounding box center [740, 165] width 185 height 38
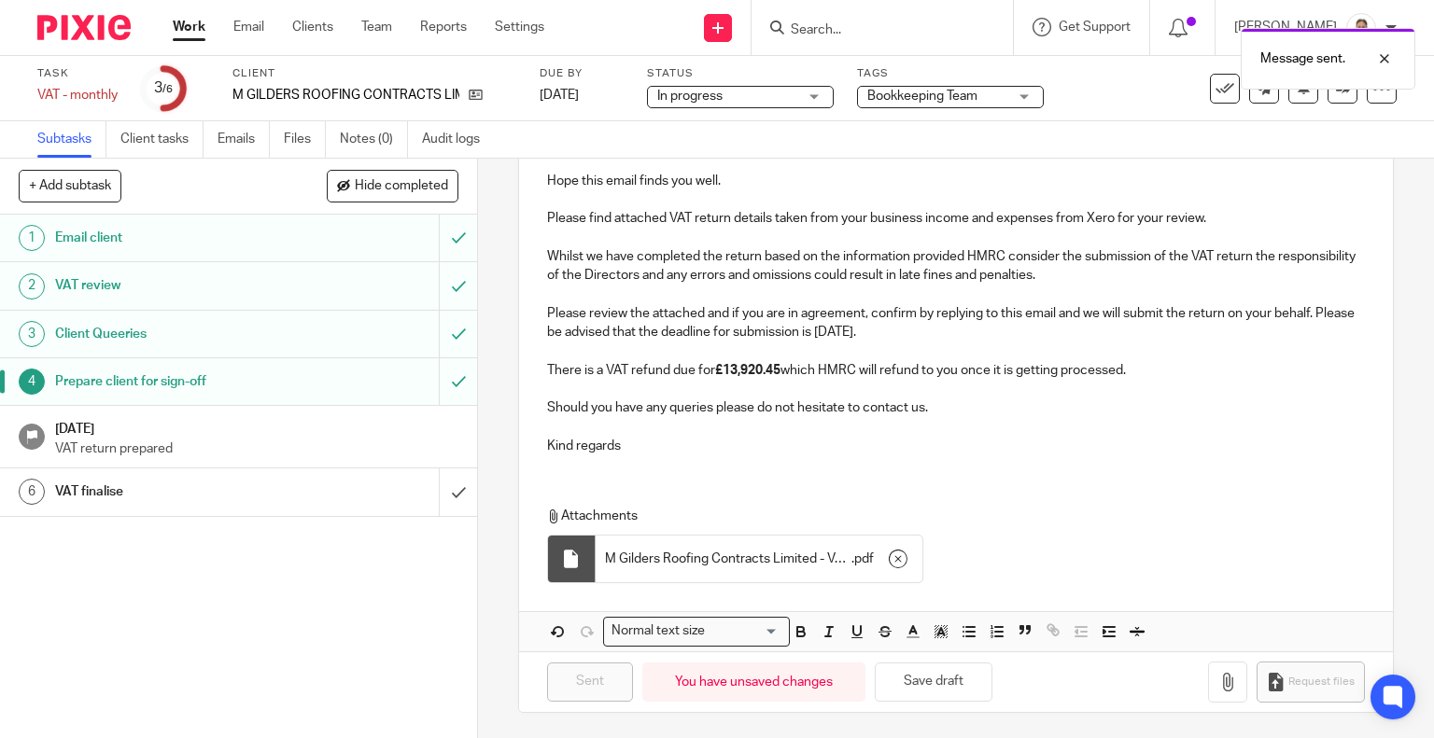
click at [873, 97] on span "Bookkeeping Team" at bounding box center [922, 96] width 110 height 13
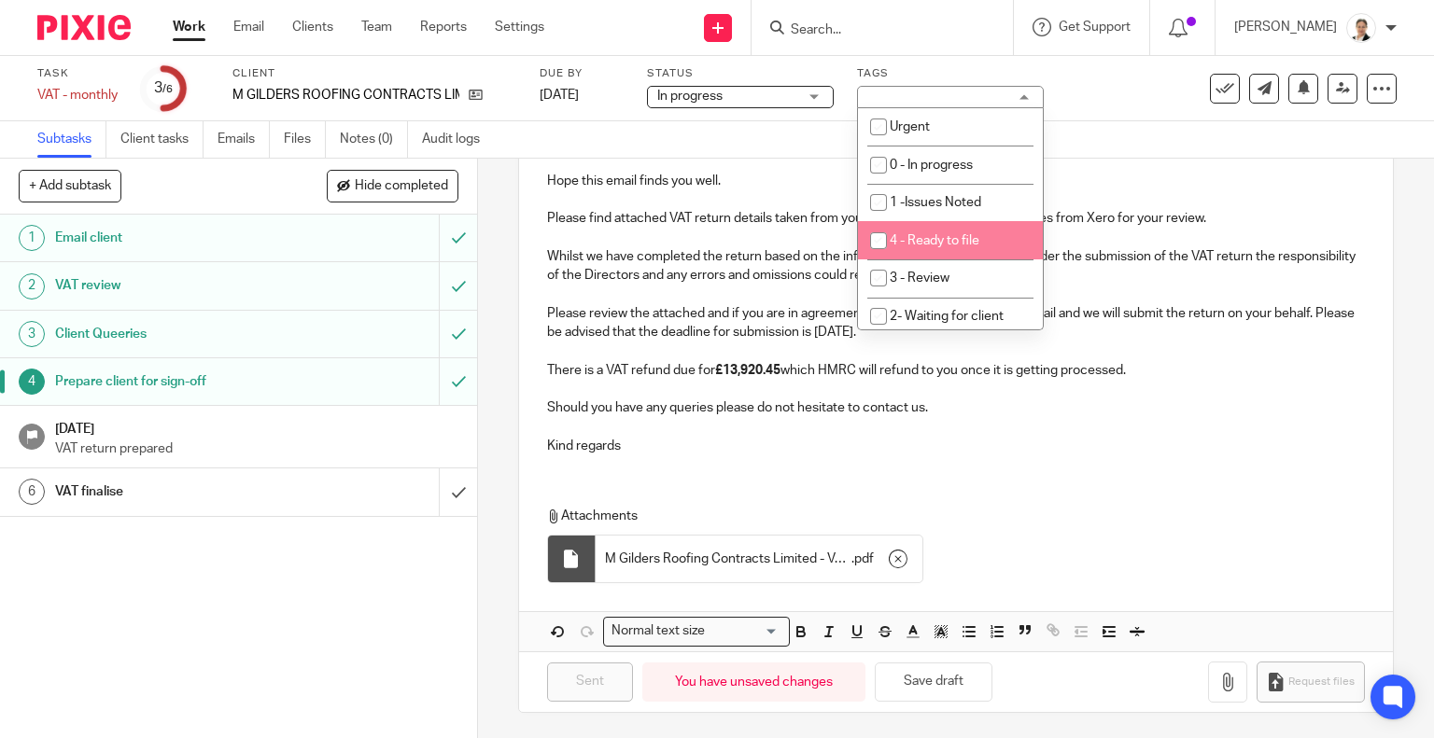
click at [955, 247] on span "4 - Ready to file" at bounding box center [934, 240] width 90 height 13
checkbox input "true"
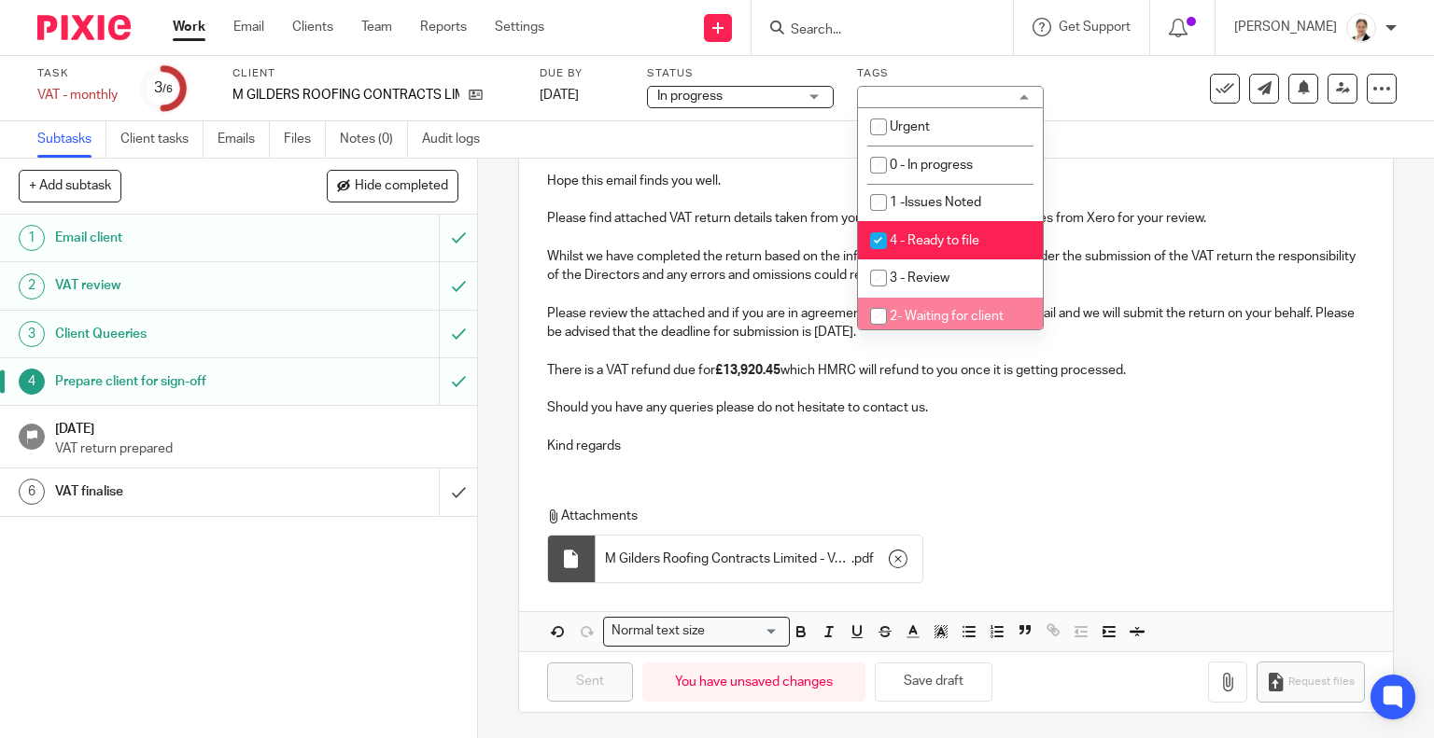
click at [968, 307] on li "2- Waiting for client" at bounding box center [950, 317] width 185 height 38
checkbox input "true"
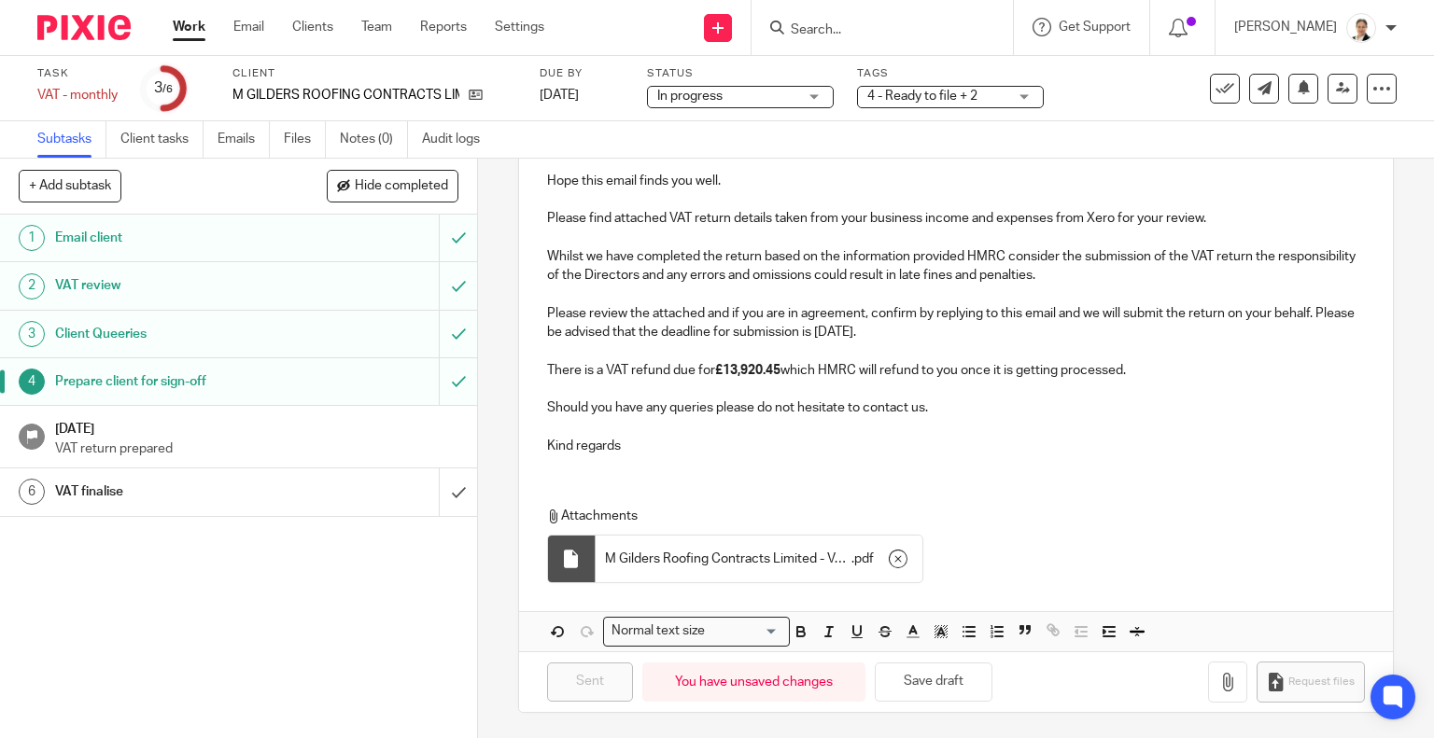
click at [998, 417] on p at bounding box center [956, 426] width 819 height 19
click at [190, 24] on link "Work" at bounding box center [189, 27] width 33 height 19
